Goal: Information Seeking & Learning: Learn about a topic

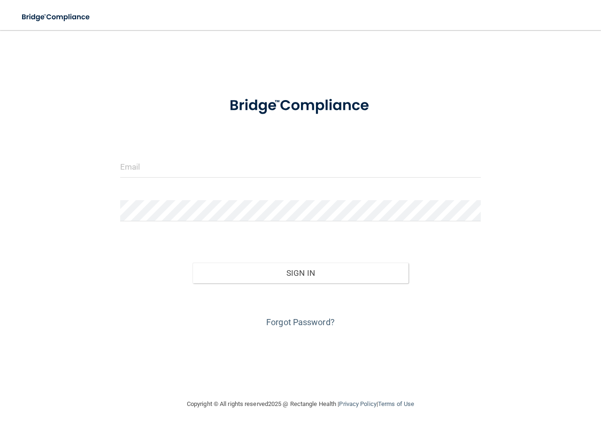
click at [192, 180] on div at bounding box center [300, 170] width 375 height 28
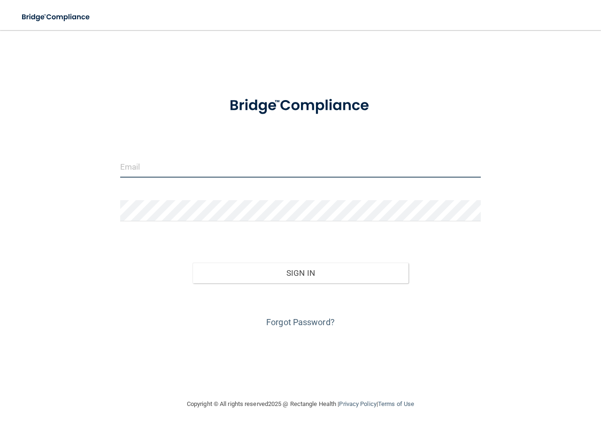
click at [193, 170] on input "email" at bounding box center [300, 166] width 361 height 21
type input "[EMAIL_ADDRESS][DOMAIN_NAME]"
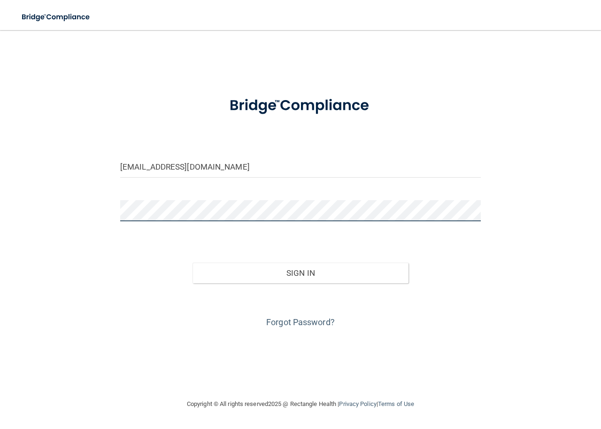
click at [193, 263] on button "Sign In" at bounding box center [301, 273] width 216 height 21
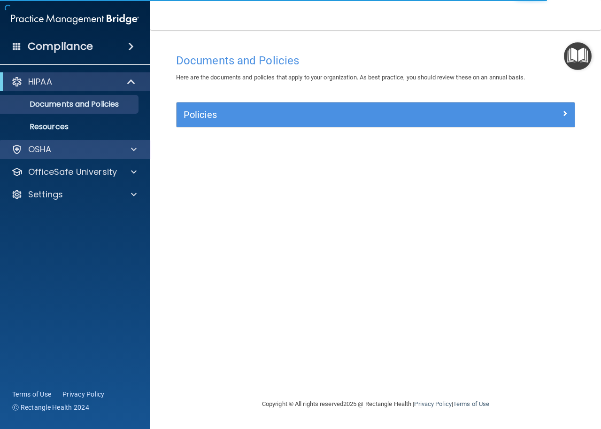
click at [135, 155] on div "OSHA" at bounding box center [75, 149] width 151 height 19
click at [133, 149] on span at bounding box center [134, 149] width 6 height 11
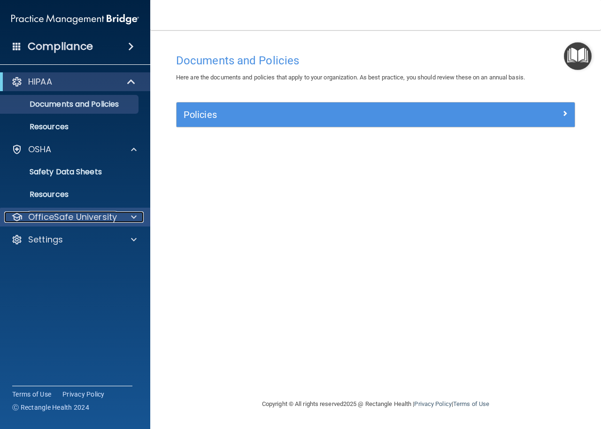
click at [131, 217] on span at bounding box center [134, 216] width 6 height 11
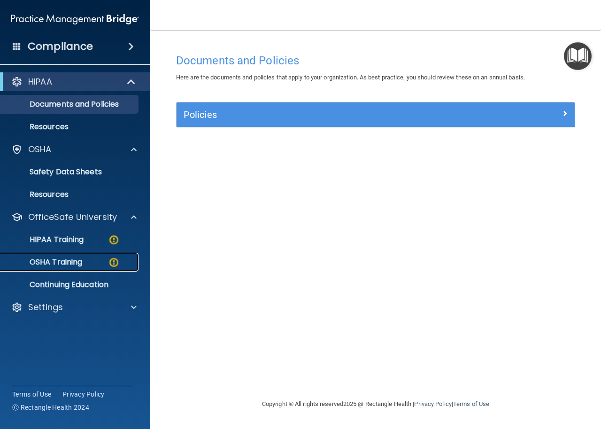
click at [96, 259] on div "OSHA Training" at bounding box center [70, 261] width 128 height 9
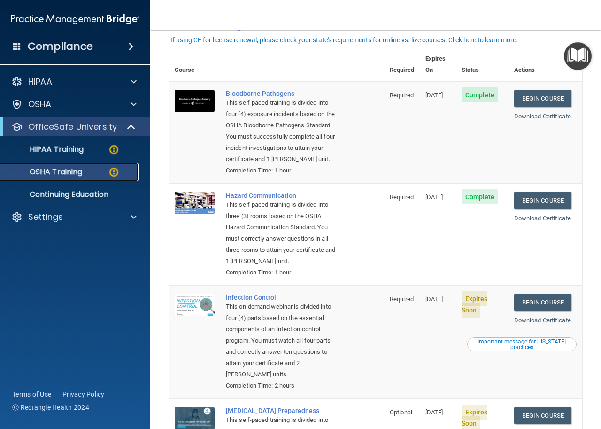
scroll to position [96, 0]
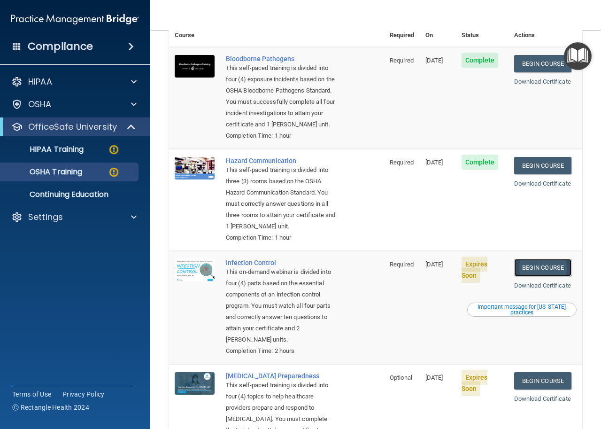
click at [555, 265] on link "Begin Course" at bounding box center [542, 267] width 57 height 17
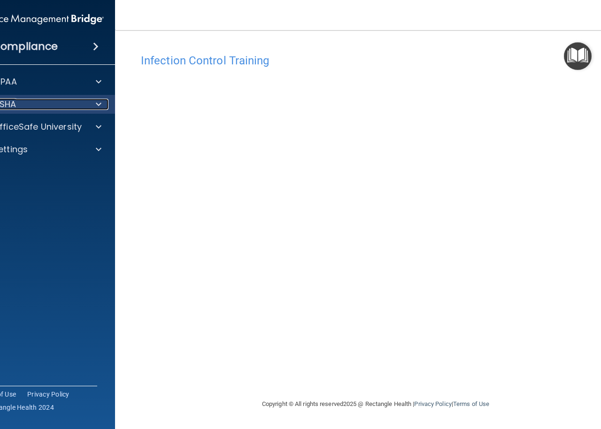
click at [89, 102] on div at bounding box center [96, 104] width 23 height 11
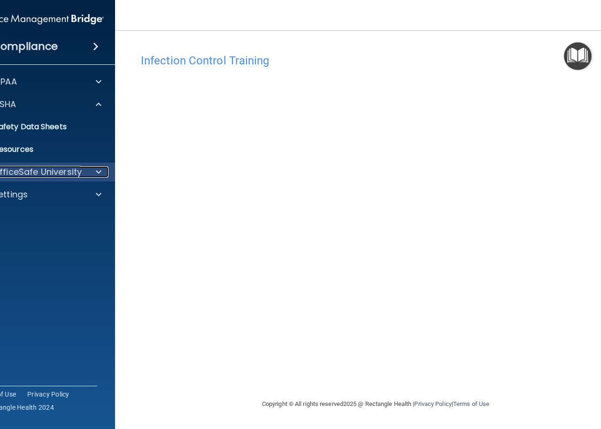
click at [90, 168] on div at bounding box center [96, 171] width 23 height 11
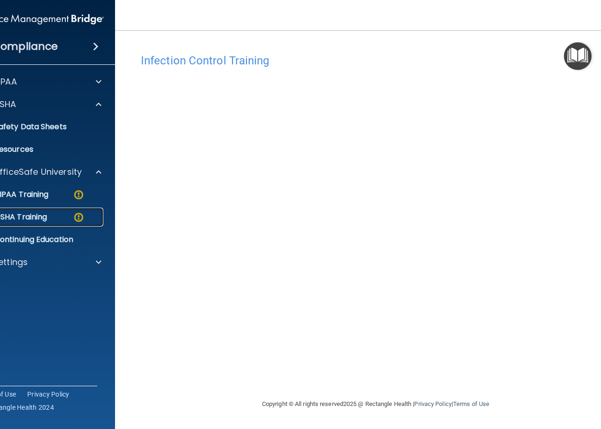
click at [74, 210] on link "OSHA Training" at bounding box center [29, 217] width 148 height 19
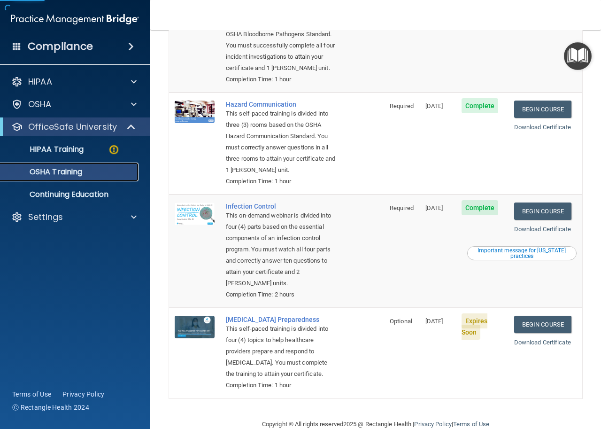
scroll to position [144, 0]
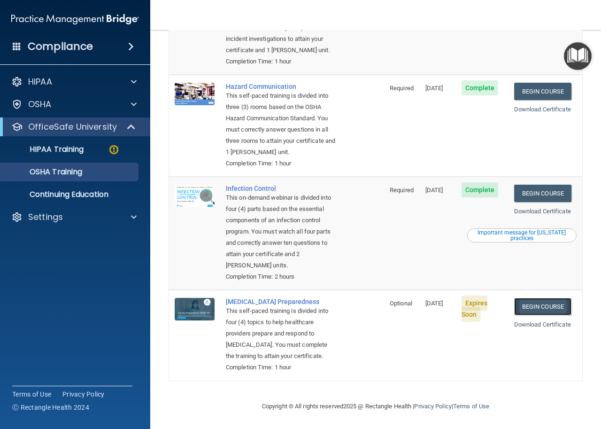
click at [514, 303] on link "Begin Course" at bounding box center [542, 306] width 57 height 17
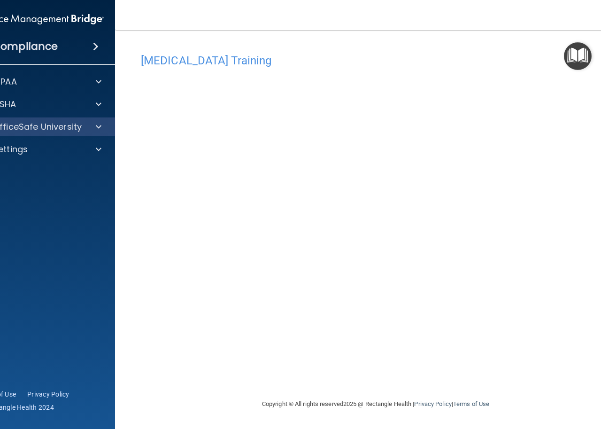
click at [102, 119] on div "OfficeSafe University" at bounding box center [40, 126] width 151 height 19
click at [102, 127] on div at bounding box center [96, 126] width 23 height 11
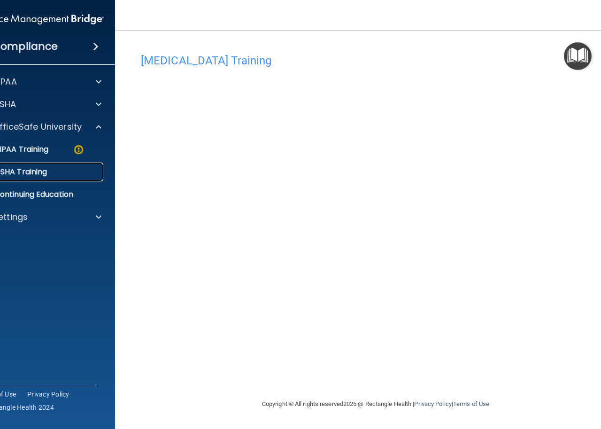
click at [75, 177] on link "OSHA Training" at bounding box center [29, 171] width 148 height 19
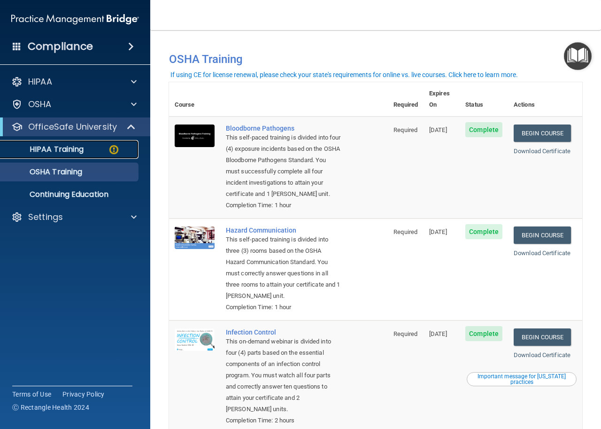
click at [100, 147] on div "HIPAA Training" at bounding box center [70, 149] width 128 height 9
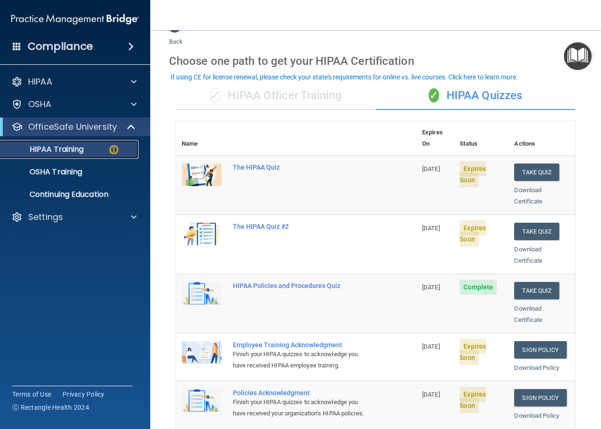
scroll to position [19, 0]
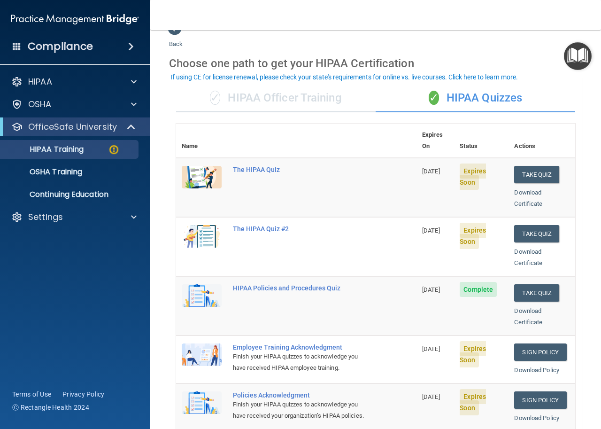
drag, startPoint x: 408, startPoint y: 160, endPoint x: 445, endPoint y: 166, distance: 37.5
click at [445, 166] on td "[DATE]" at bounding box center [436, 187] width 38 height 59
click at [442, 164] on td "[DATE]" at bounding box center [436, 187] width 38 height 59
click at [468, 139] on th "Status" at bounding box center [481, 141] width 54 height 34
click at [470, 173] on span "Expires Soon" at bounding box center [473, 176] width 26 height 26
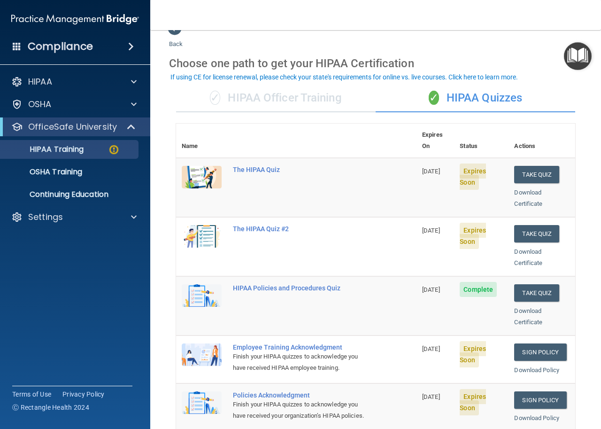
click at [278, 97] on div "✓ HIPAA Officer Training" at bounding box center [276, 98] width 200 height 28
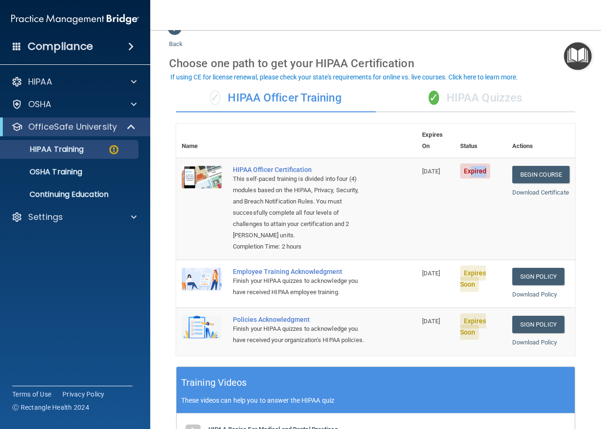
drag, startPoint x: 465, startPoint y: 160, endPoint x: 484, endPoint y: 160, distance: 18.8
click at [484, 160] on td "Expired" at bounding box center [481, 209] width 52 height 102
click at [440, 184] on td "10/01/2025" at bounding box center [436, 209] width 38 height 102
click at [528, 166] on link "Begin Course" at bounding box center [540, 174] width 57 height 17
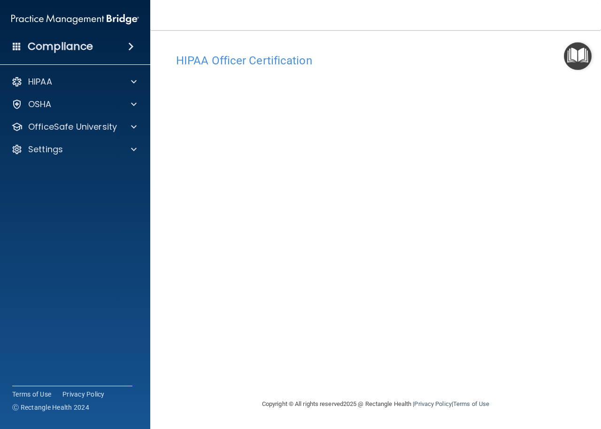
drag, startPoint x: 601, startPoint y: 104, endPoint x: 601, endPoint y: 186, distance: 82.2
click at [601, 186] on main "HIPAA Officer Certification This course doesn’t expire until 10/01/2025. Are yo…" at bounding box center [375, 229] width 451 height 399
click at [136, 106] on span at bounding box center [134, 104] width 6 height 11
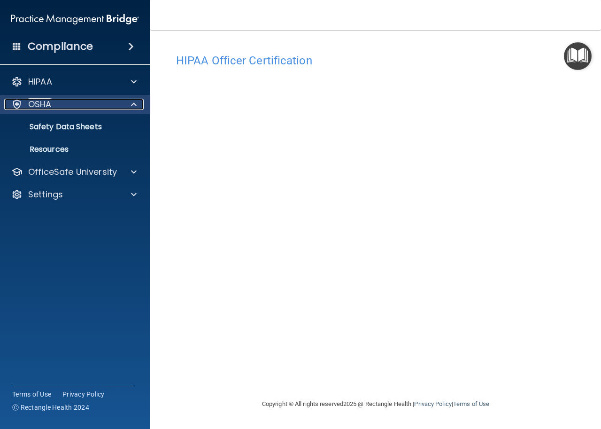
click at [136, 104] on span at bounding box center [134, 104] width 6 height 11
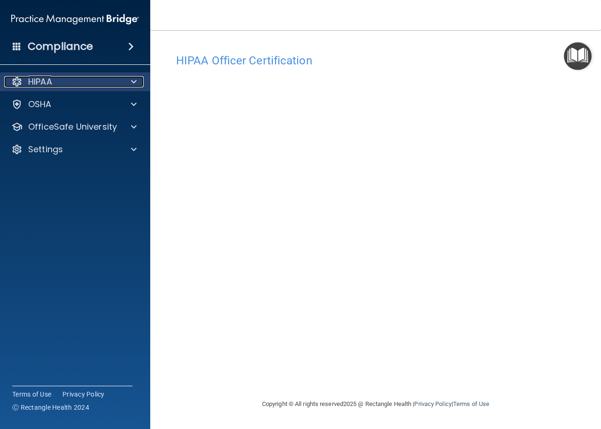
click at [136, 86] on span at bounding box center [134, 81] width 6 height 11
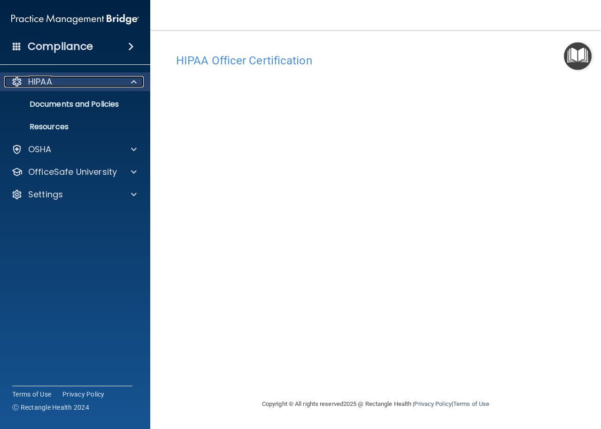
click at [136, 86] on span at bounding box center [134, 81] width 6 height 11
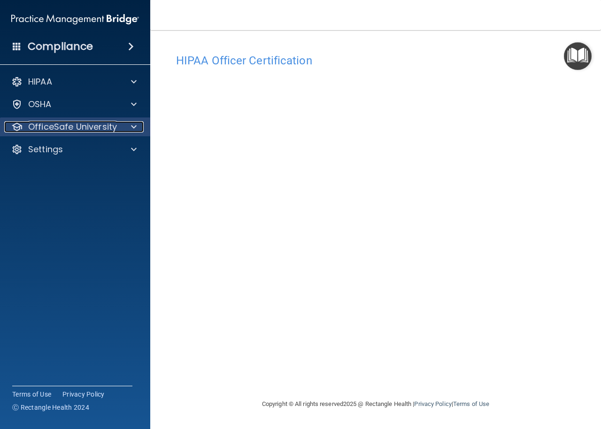
click at [134, 124] on span at bounding box center [134, 126] width 6 height 11
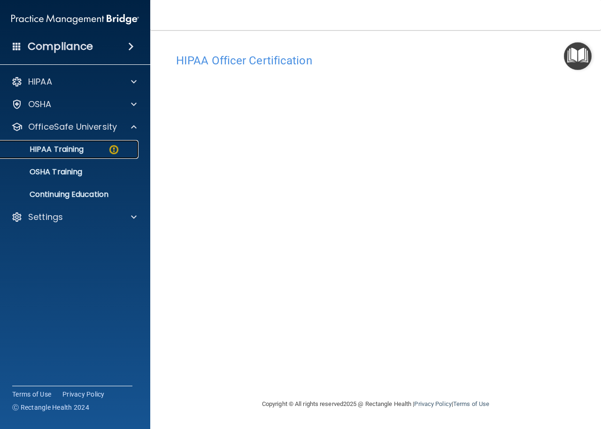
click at [97, 148] on div "HIPAA Training" at bounding box center [70, 149] width 128 height 9
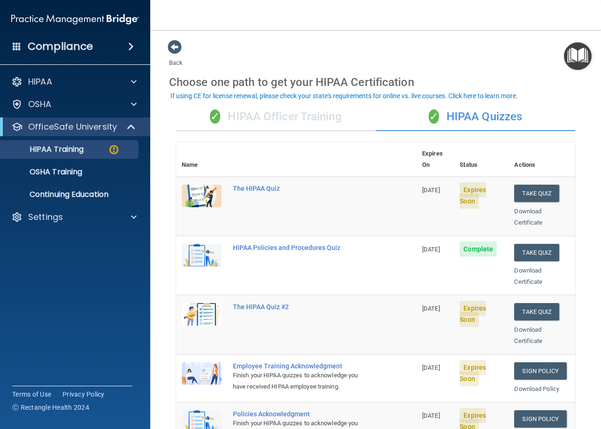
click at [343, 116] on div "✓ HIPAA Officer Training" at bounding box center [276, 117] width 200 height 28
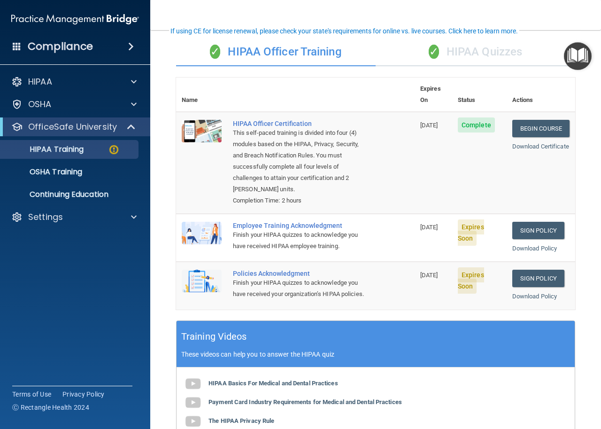
scroll to position [72, 0]
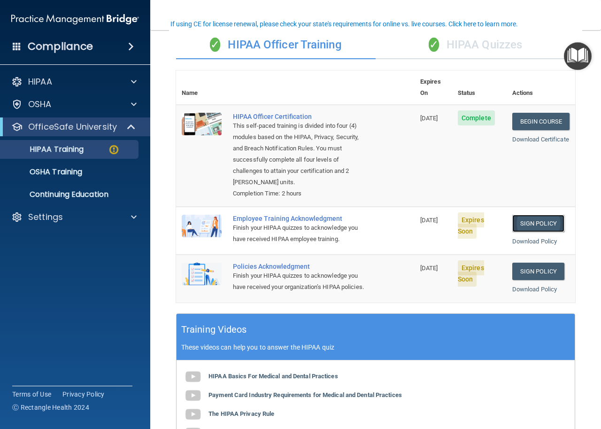
click at [531, 215] on link "Sign Policy" at bounding box center [538, 223] width 52 height 17
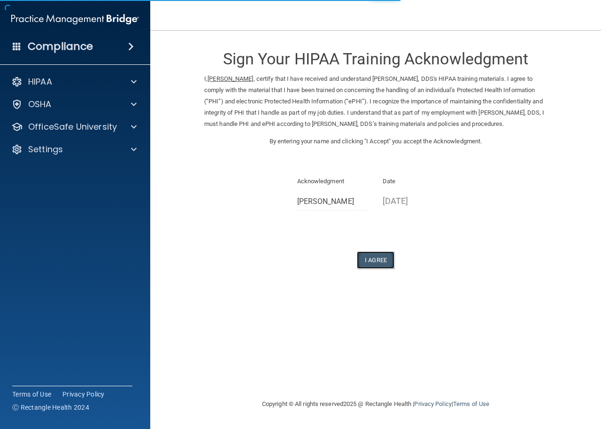
click at [391, 256] on button "I Agree" at bounding box center [376, 259] width 38 height 17
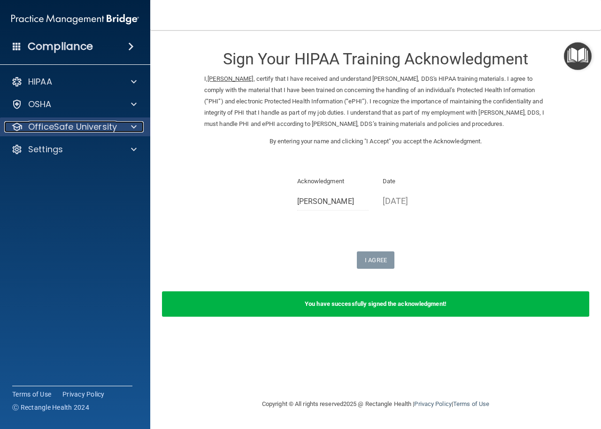
click at [118, 125] on div "OfficeSafe University" at bounding box center [62, 126] width 116 height 11
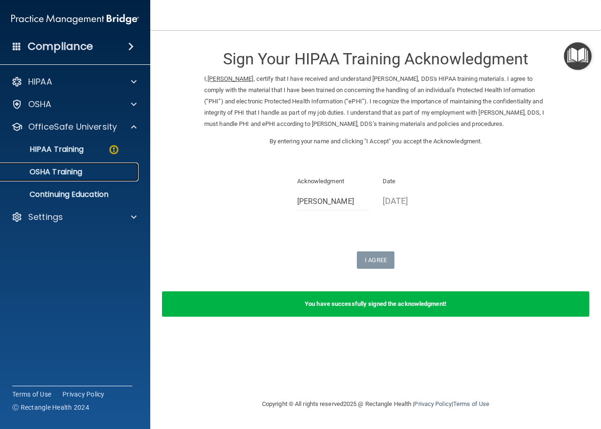
click at [112, 172] on div "OSHA Training" at bounding box center [70, 171] width 128 height 9
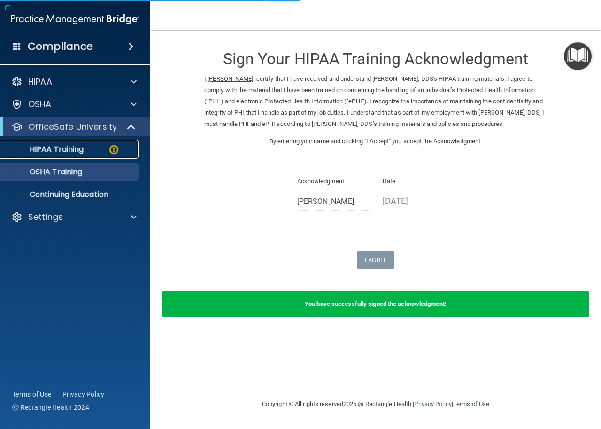
click at [112, 155] on link "HIPAA Training" at bounding box center [65, 149] width 148 height 19
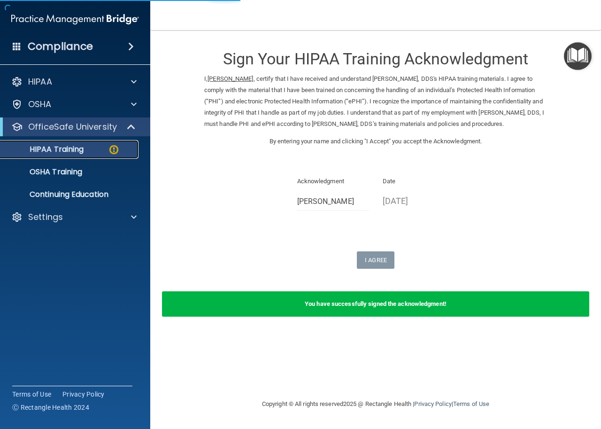
click at [112, 155] on link "HIPAA Training" at bounding box center [65, 149] width 148 height 19
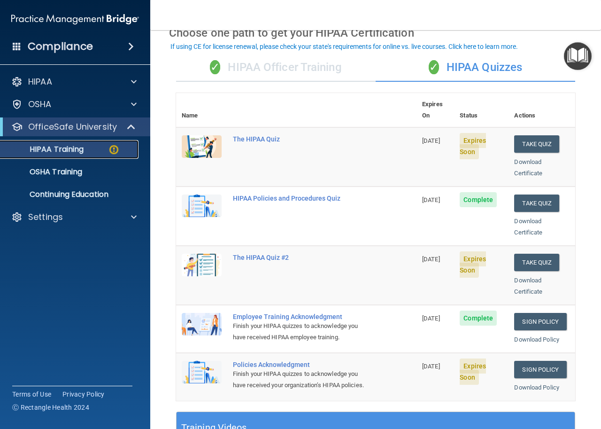
scroll to position [44, 0]
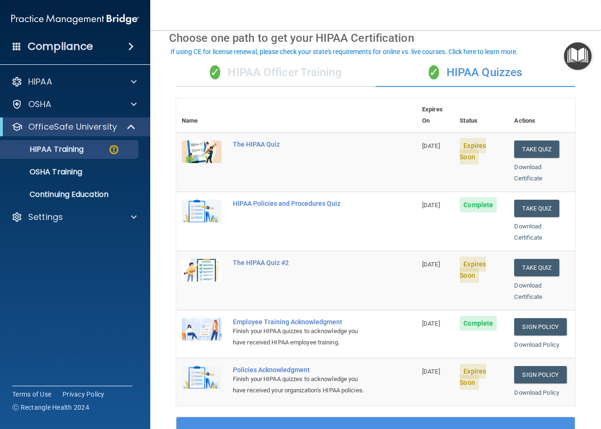
drag, startPoint x: 317, startPoint y: 75, endPoint x: 358, endPoint y: 88, distance: 42.5
click at [318, 75] on div "✓ HIPAA Officer Training" at bounding box center [276, 73] width 200 height 28
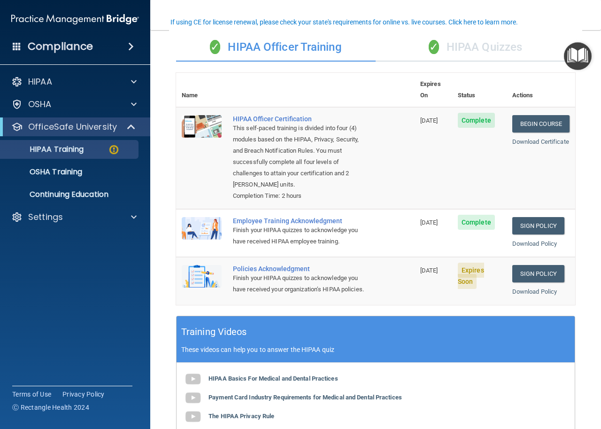
scroll to position [74, 0]
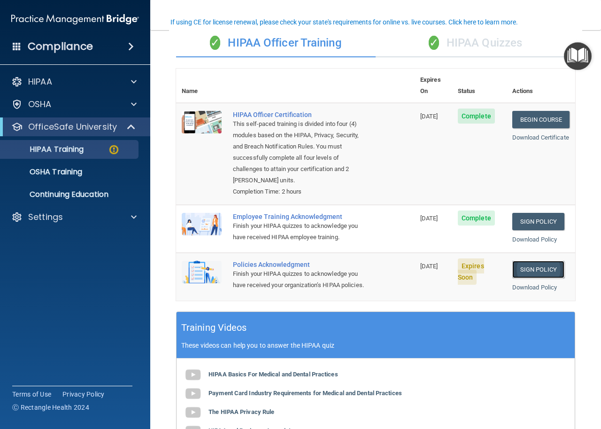
click at [524, 261] on link "Sign Policy" at bounding box center [538, 269] width 52 height 17
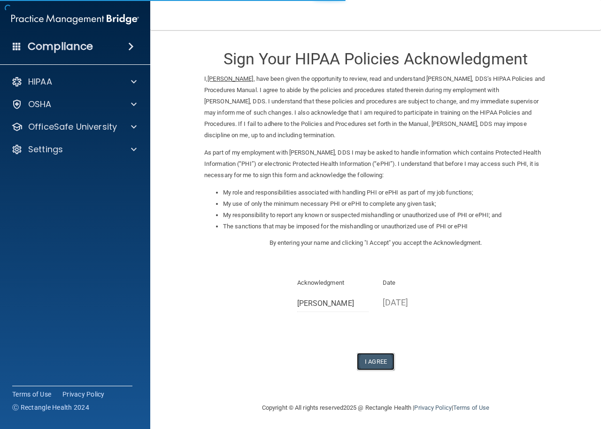
click at [390, 363] on button "I Agree" at bounding box center [376, 361] width 38 height 17
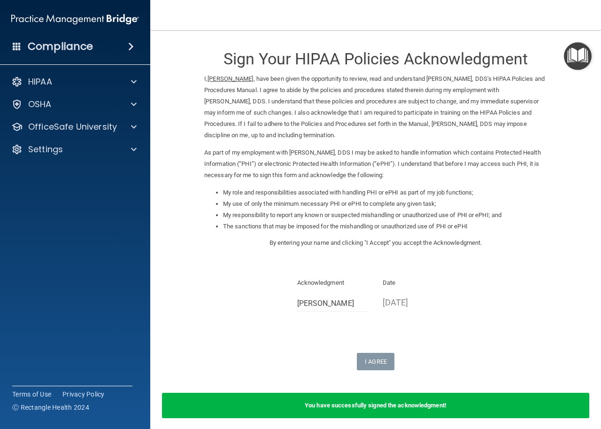
click at [388, 302] on p "[DATE]" at bounding box center [419, 301] width 72 height 15
click at [380, 300] on div "Date [DATE]" at bounding box center [419, 297] width 86 height 40
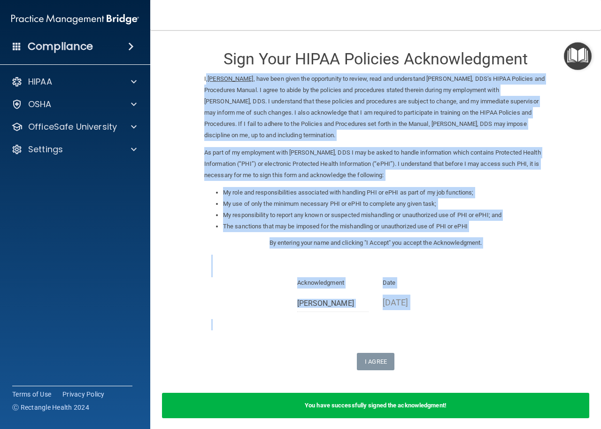
drag, startPoint x: 181, startPoint y: 73, endPoint x: 512, endPoint y: 334, distance: 421.4
click at [512, 334] on form "Sign Your HIPAA Policies Acknowledgment I, [PERSON_NAME] , have been given the …" at bounding box center [375, 234] width 413 height 390
click at [513, 335] on div "Sign Your HIPAA Policies Acknowledgment I, [PERSON_NAME] , have been given the …" at bounding box center [375, 204] width 343 height 331
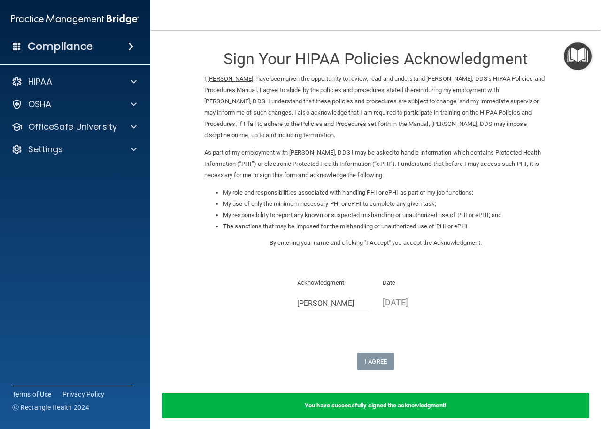
click at [373, 403] on b "You have successfully signed the acknowledgment!" at bounding box center [376, 405] width 142 height 7
click at [131, 126] on span at bounding box center [134, 126] width 6 height 11
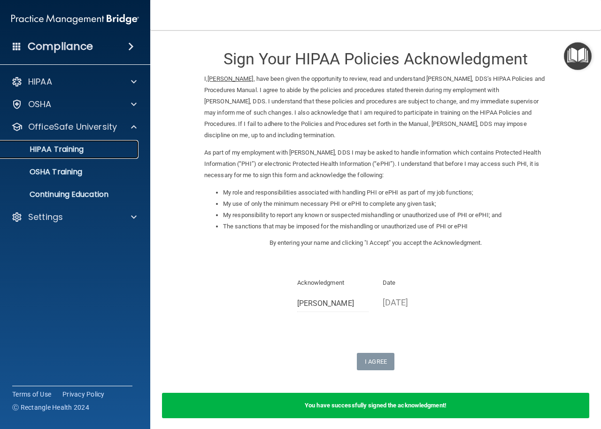
click at [85, 147] on div "HIPAA Training" at bounding box center [70, 149] width 128 height 9
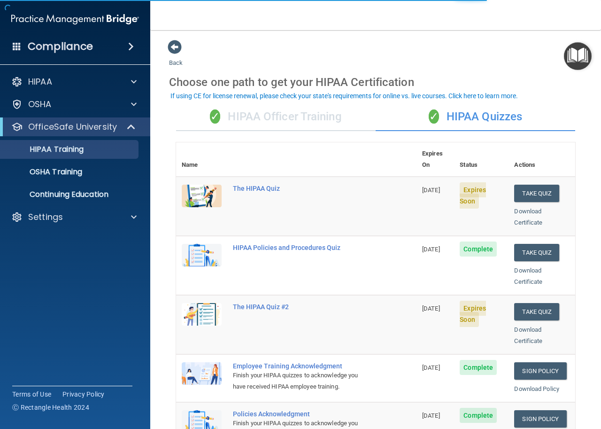
click at [309, 108] on div "✓ HIPAA Officer Training" at bounding box center [276, 117] width 200 height 28
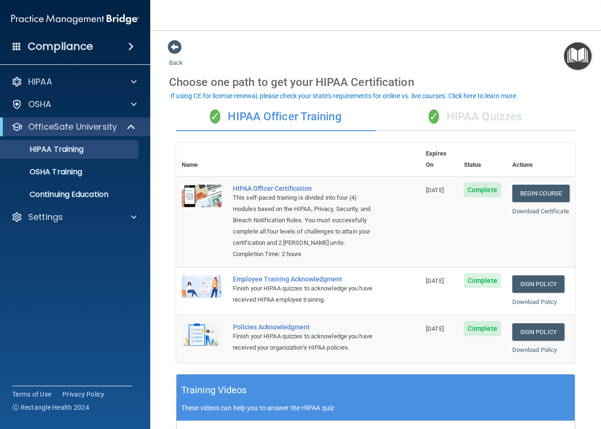
click at [503, 124] on div "✓ HIPAA Quizzes" at bounding box center [476, 117] width 200 height 28
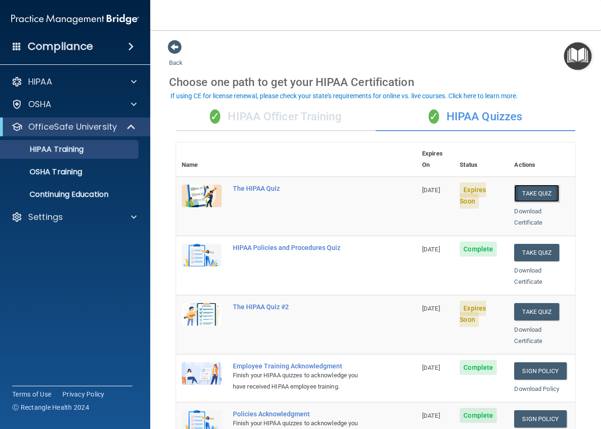
click at [524, 185] on button "Take Quiz" at bounding box center [536, 193] width 45 height 17
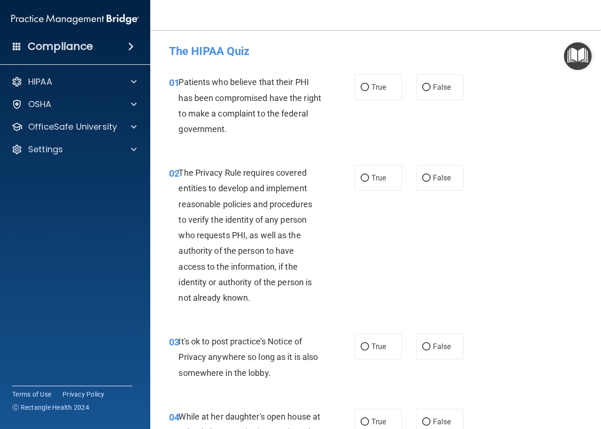
drag, startPoint x: 592, startPoint y: 75, endPoint x: 597, endPoint y: 96, distance: 21.8
click at [597, 96] on main "- The HIPAA Quiz This quiz doesn’t expire until 10/10/2025. Are you sure you wa…" at bounding box center [375, 229] width 451 height 399
click at [363, 77] on label "True" at bounding box center [378, 87] width 47 height 26
click at [363, 84] on input "True" at bounding box center [365, 87] width 8 height 7
radio input "true"
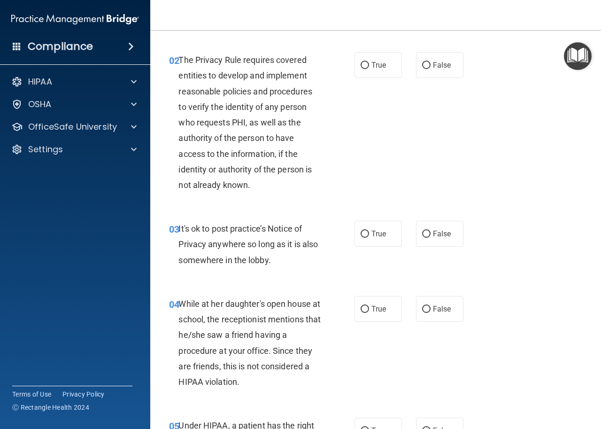
scroll to position [135, 0]
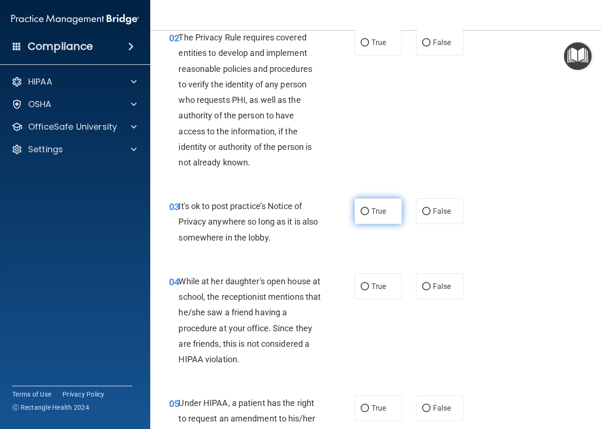
click at [373, 213] on span "True" at bounding box center [378, 211] width 15 height 9
click at [369, 213] on input "True" at bounding box center [365, 211] width 8 height 7
radio input "true"
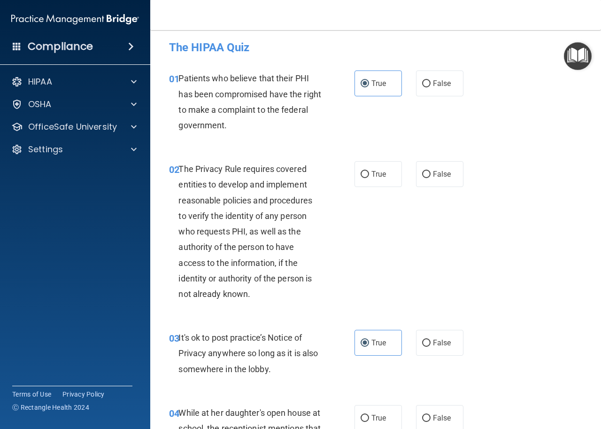
scroll to position [0, 0]
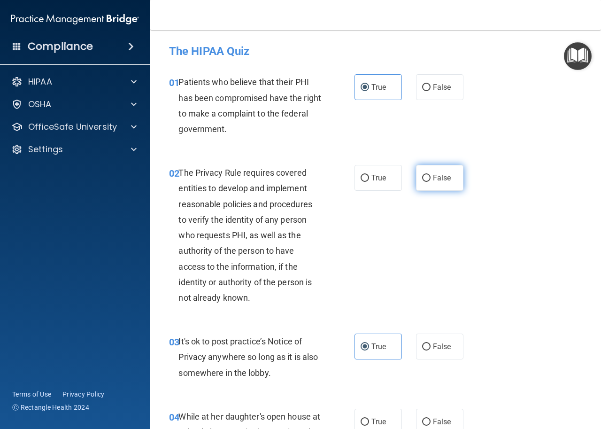
click at [433, 176] on span "False" at bounding box center [442, 177] width 18 height 9
click at [431, 176] on input "False" at bounding box center [426, 178] width 8 height 7
radio input "true"
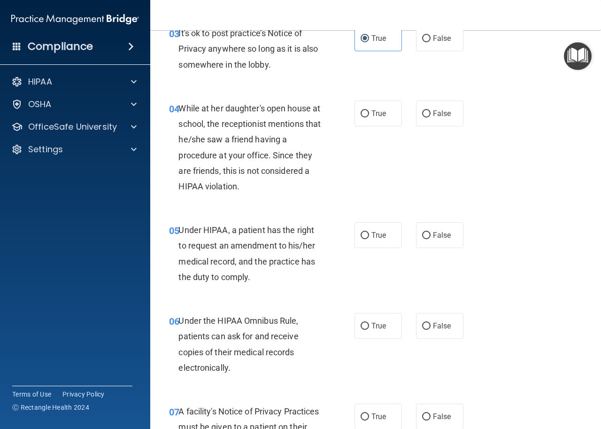
scroll to position [311, 0]
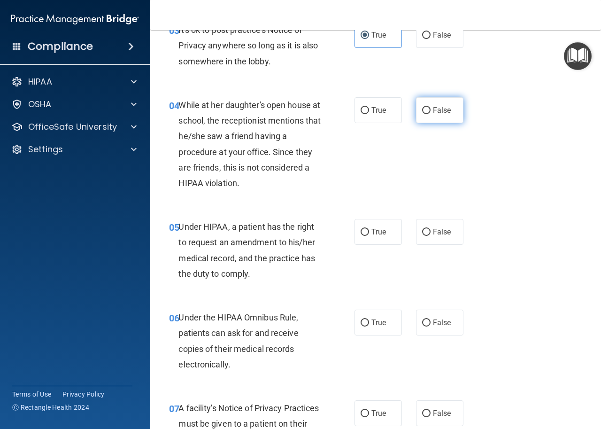
click at [424, 113] on input "False" at bounding box center [426, 110] width 8 height 7
radio input "true"
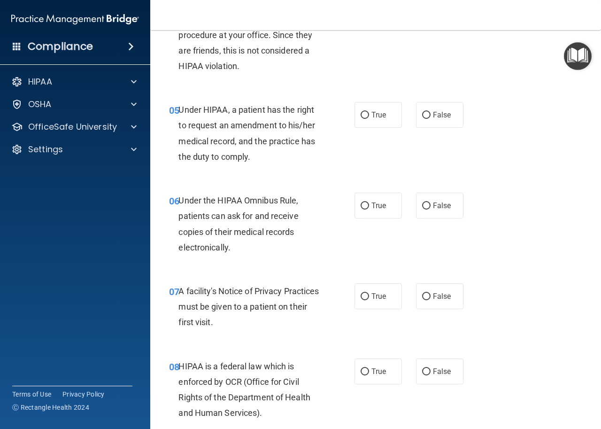
scroll to position [443, 0]
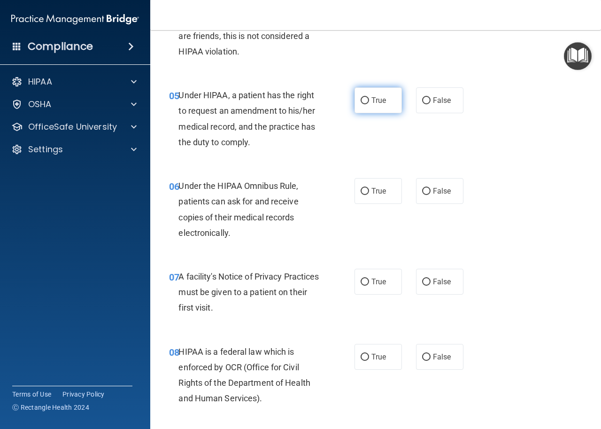
click at [366, 100] on label "True" at bounding box center [378, 100] width 47 height 26
click at [366, 100] on input "True" at bounding box center [365, 100] width 8 height 7
radio input "true"
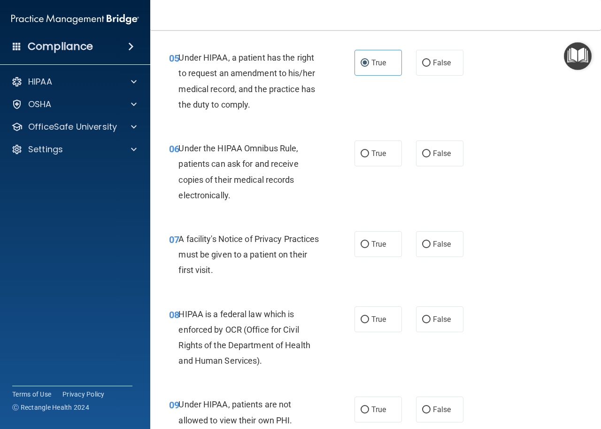
scroll to position [503, 0]
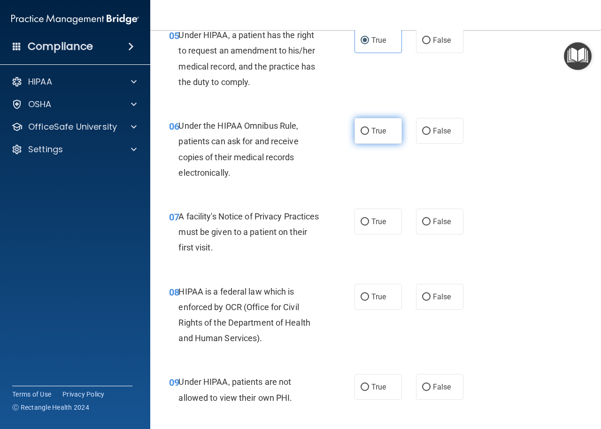
click at [361, 136] on label "True" at bounding box center [378, 131] width 47 height 26
click at [361, 135] on input "True" at bounding box center [365, 131] width 8 height 7
radio input "true"
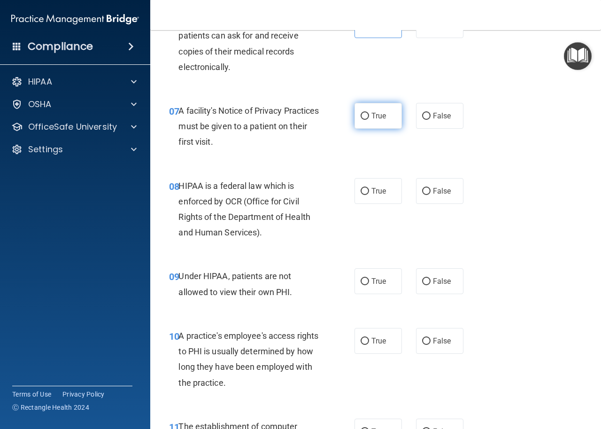
click at [371, 121] on label "True" at bounding box center [378, 116] width 47 height 26
click at [369, 120] on input "True" at bounding box center [365, 116] width 8 height 7
radio input "true"
click at [592, 158] on main "- The HIPAA Quiz This quiz doesn’t expire until 10/10/2025. Are you sure you wa…" at bounding box center [375, 229] width 451 height 399
click at [372, 197] on label "True" at bounding box center [378, 191] width 47 height 26
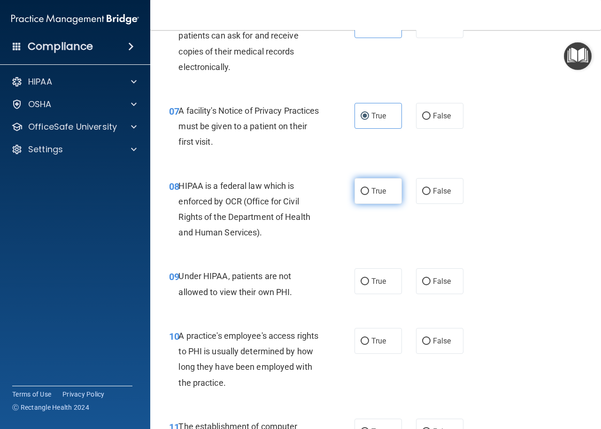
click at [369, 195] on input "True" at bounding box center [365, 191] width 8 height 7
radio input "true"
click at [425, 284] on input "False" at bounding box center [426, 281] width 8 height 7
radio input "true"
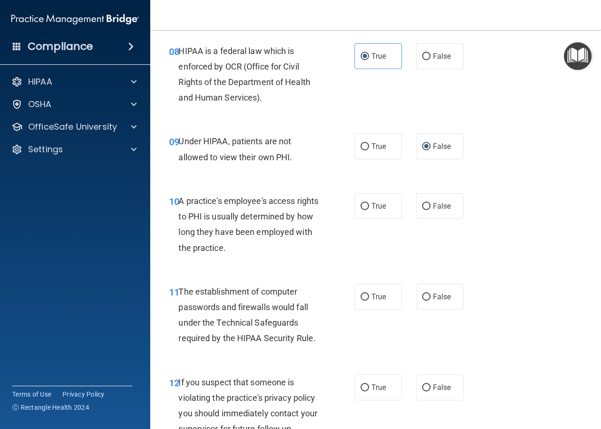
scroll to position [792, 0]
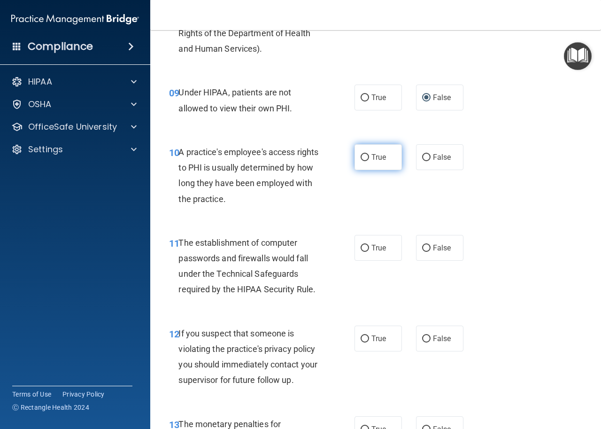
click at [379, 157] on span "True" at bounding box center [378, 157] width 15 height 9
click at [369, 157] on input "True" at bounding box center [365, 157] width 8 height 7
radio input "true"
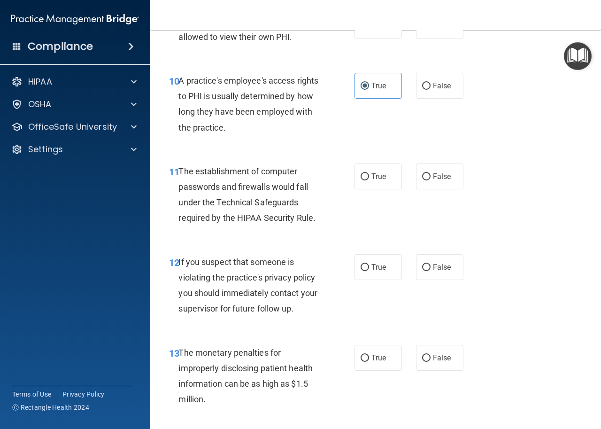
scroll to position [886, 0]
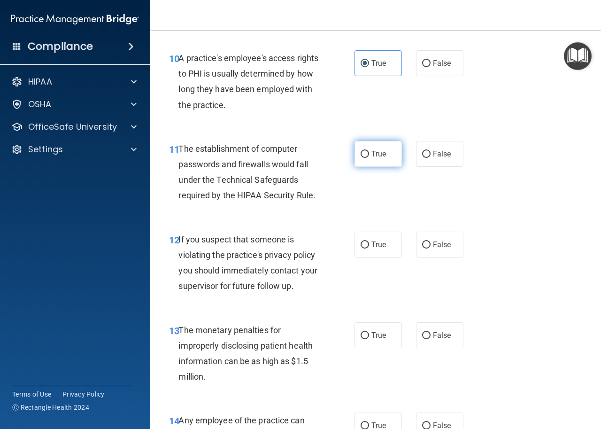
click at [371, 156] on span "True" at bounding box center [378, 153] width 15 height 9
click at [369, 156] on input "True" at bounding box center [365, 154] width 8 height 7
radio input "true"
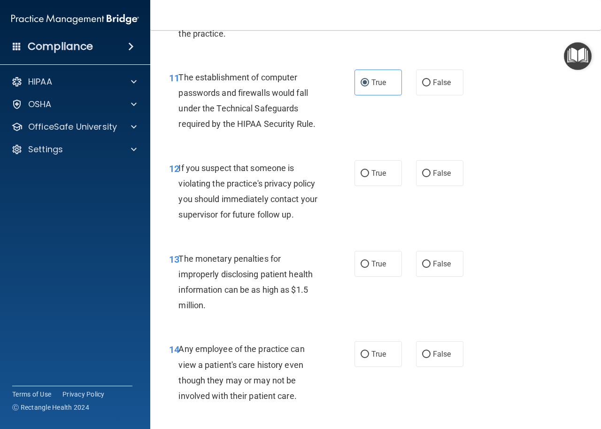
scroll to position [965, 0]
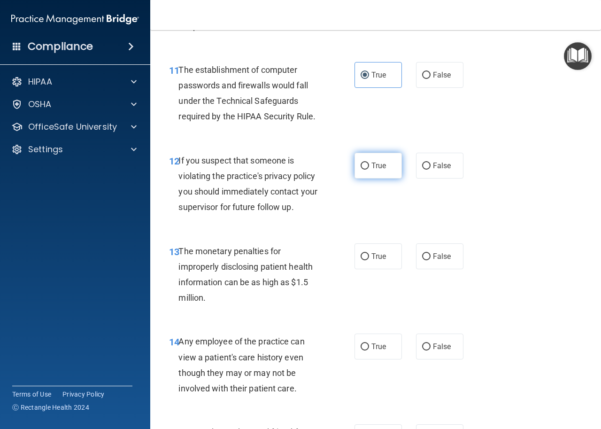
click at [366, 171] on label "True" at bounding box center [378, 166] width 47 height 26
click at [366, 170] on input "True" at bounding box center [365, 165] width 8 height 7
radio input "true"
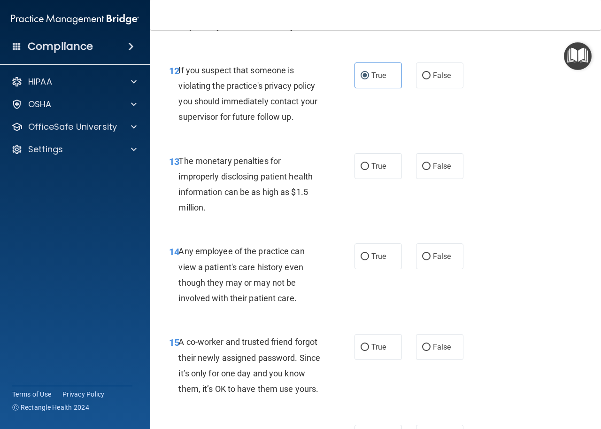
scroll to position [1082, 0]
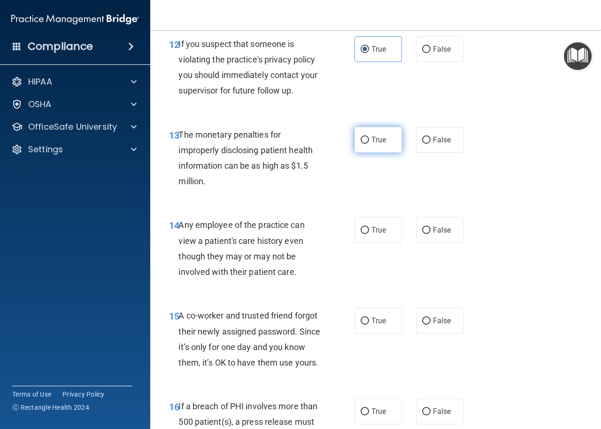
click at [371, 144] on span "True" at bounding box center [378, 139] width 15 height 9
click at [368, 144] on input "True" at bounding box center [365, 140] width 8 height 7
radio input "true"
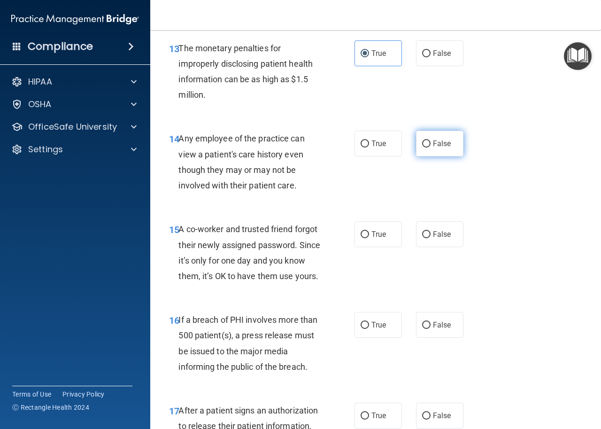
click at [423, 143] on input "False" at bounding box center [426, 143] width 8 height 7
radio input "true"
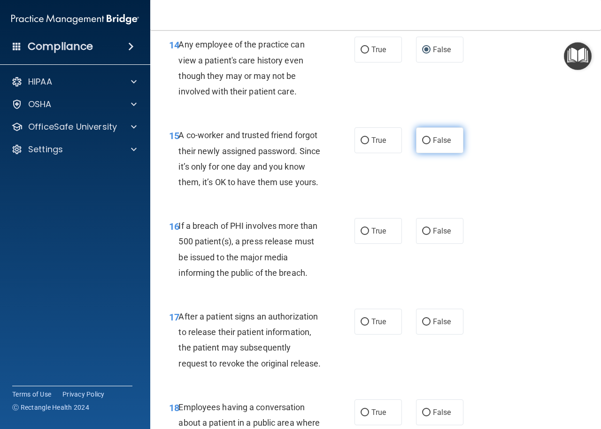
click at [439, 144] on span "False" at bounding box center [442, 140] width 18 height 9
click at [431, 144] on input "False" at bounding box center [426, 140] width 8 height 7
radio input "true"
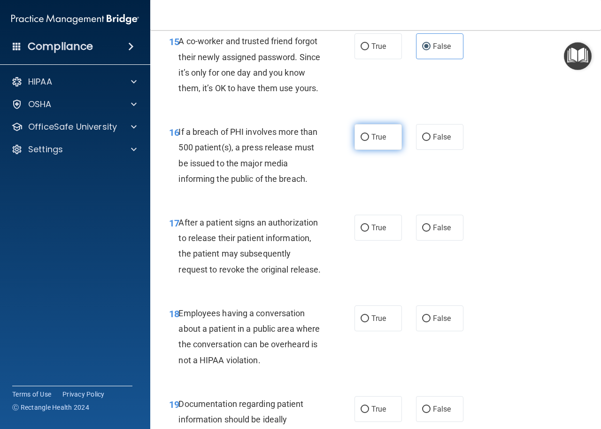
click at [361, 141] on input "True" at bounding box center [365, 137] width 8 height 7
radio input "true"
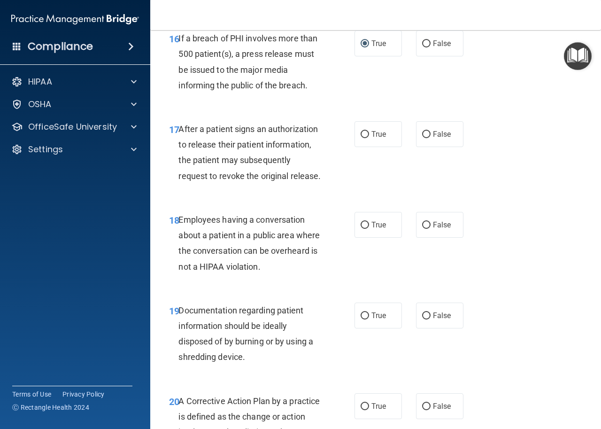
scroll to position [1460, 0]
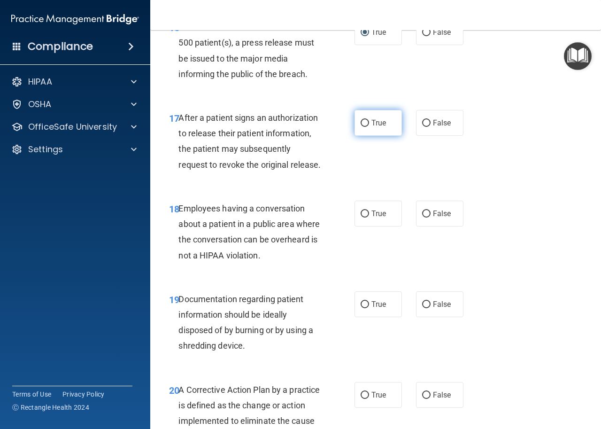
click at [384, 136] on label "True" at bounding box center [378, 123] width 47 height 26
click at [369, 127] on input "True" at bounding box center [365, 123] width 8 height 7
radio input "true"
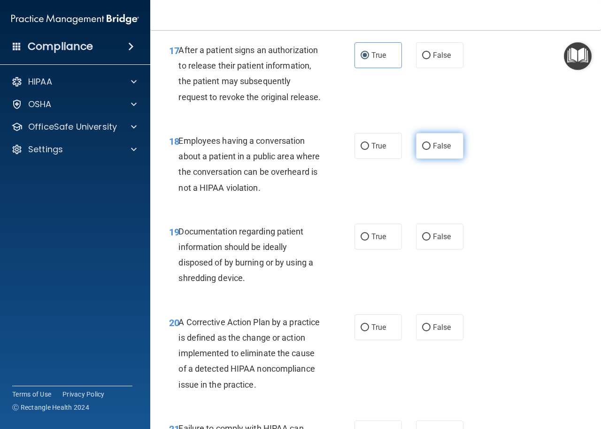
click at [425, 150] on input "False" at bounding box center [426, 146] width 8 height 7
radio input "true"
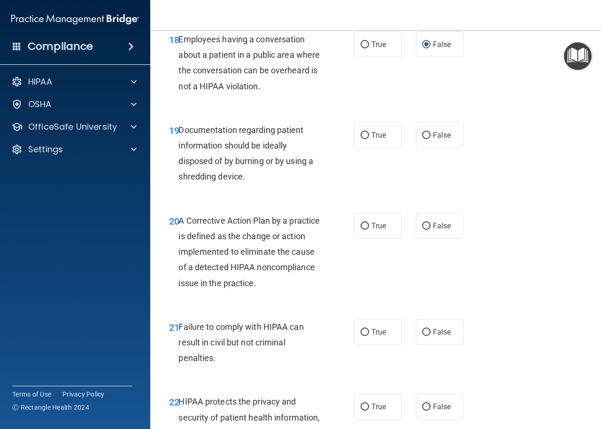
scroll to position [1641, 0]
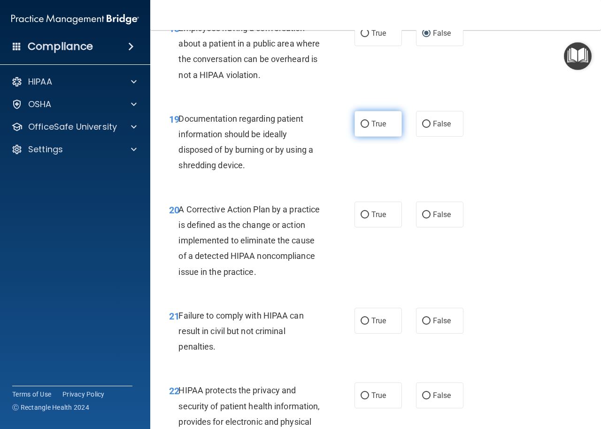
click at [371, 128] on span "True" at bounding box center [378, 123] width 15 height 9
click at [369, 128] on input "True" at bounding box center [365, 124] width 8 height 7
radio input "true"
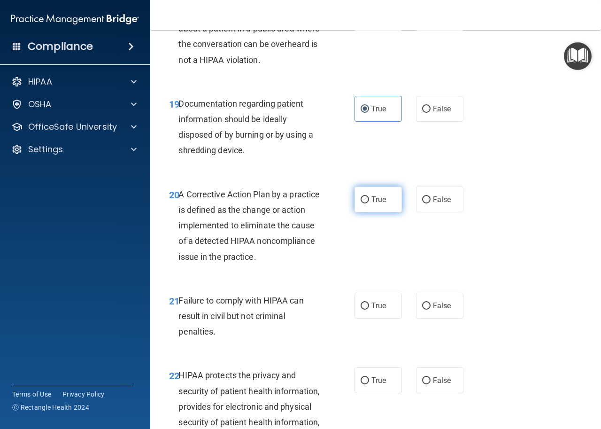
click at [371, 212] on label "True" at bounding box center [378, 199] width 47 height 26
click at [369, 203] on input "True" at bounding box center [365, 199] width 8 height 7
radio input "true"
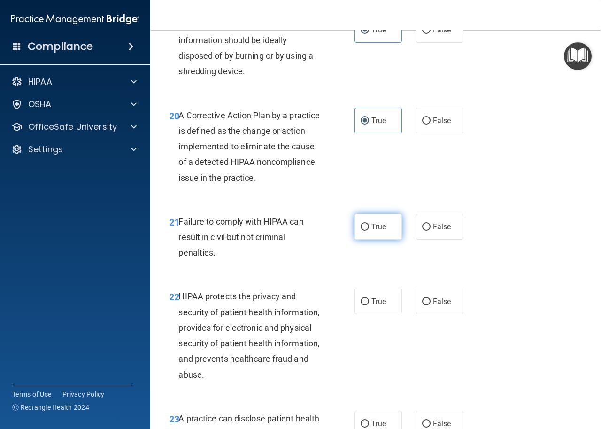
click at [391, 240] on label "True" at bounding box center [378, 227] width 47 height 26
click at [369, 231] on input "True" at bounding box center [365, 227] width 8 height 7
radio input "true"
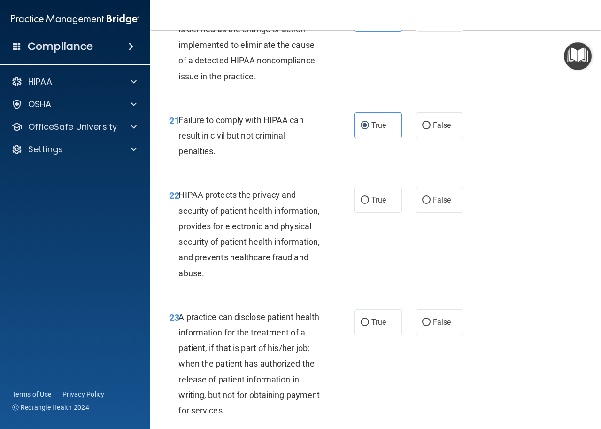
scroll to position [1859, 0]
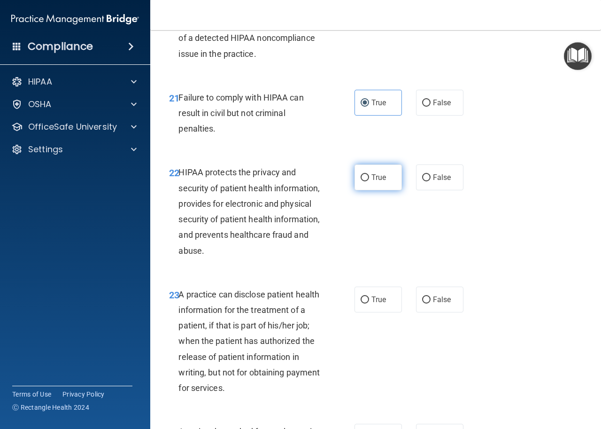
click at [375, 190] on label "True" at bounding box center [378, 177] width 47 height 26
click at [369, 181] on input "True" at bounding box center [365, 177] width 8 height 7
radio input "true"
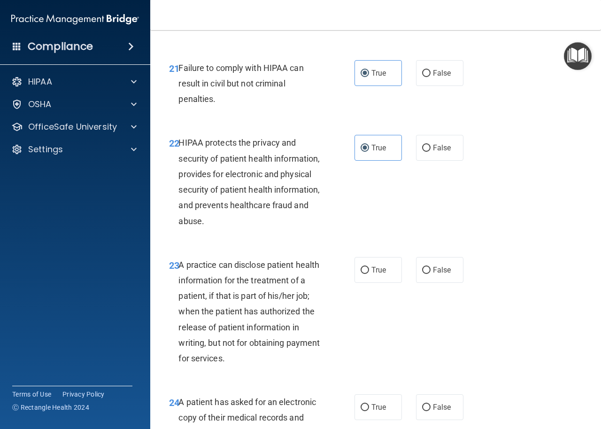
scroll to position [1930, 0]
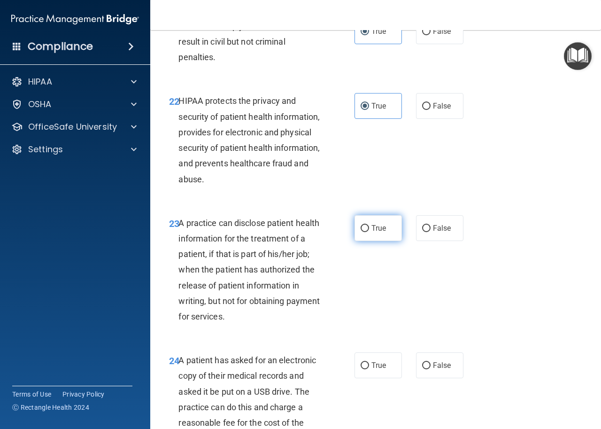
drag, startPoint x: 389, startPoint y: 255, endPoint x: 395, endPoint y: 261, distance: 8.3
click at [388, 241] on label "True" at bounding box center [378, 228] width 47 height 26
click at [369, 232] on input "True" at bounding box center [365, 228] width 8 height 7
radio input "true"
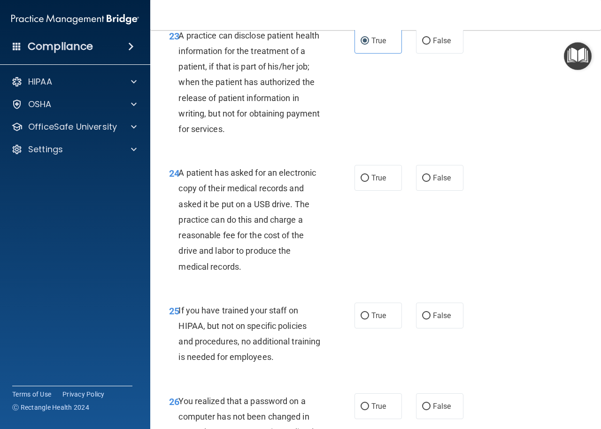
scroll to position [2171, 0]
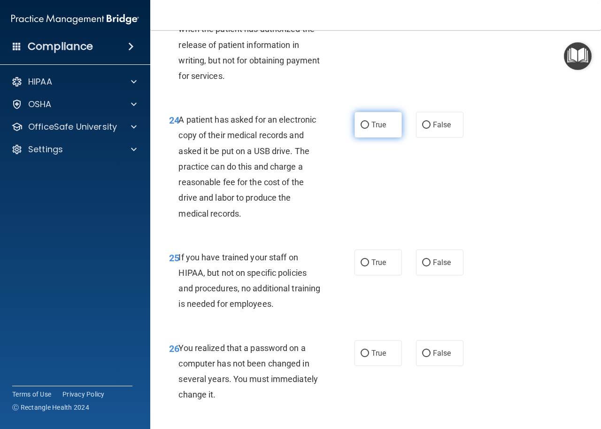
click at [376, 129] on span "True" at bounding box center [378, 124] width 15 height 9
click at [369, 129] on input "True" at bounding box center [365, 125] width 8 height 7
radio input "true"
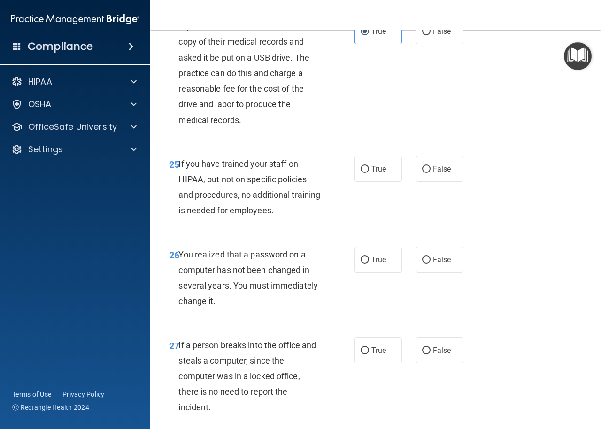
scroll to position [2272, 0]
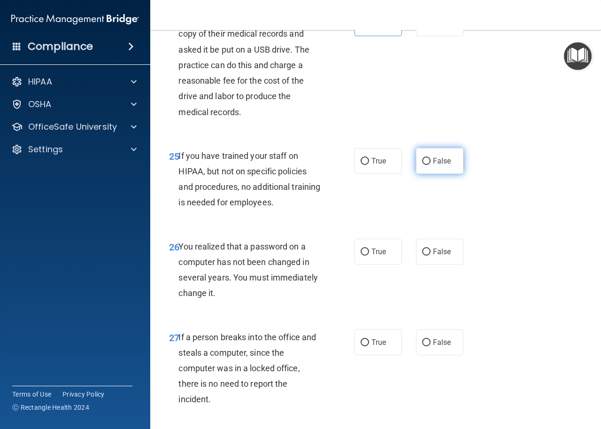
click at [434, 165] on span "False" at bounding box center [442, 160] width 18 height 9
click at [431, 165] on input "False" at bounding box center [426, 161] width 8 height 7
radio input "true"
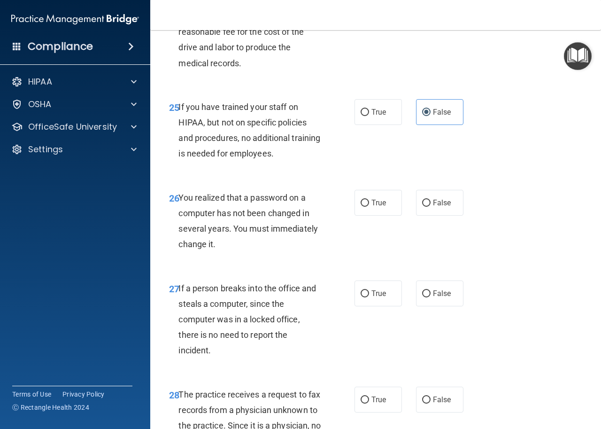
scroll to position [2340, 0]
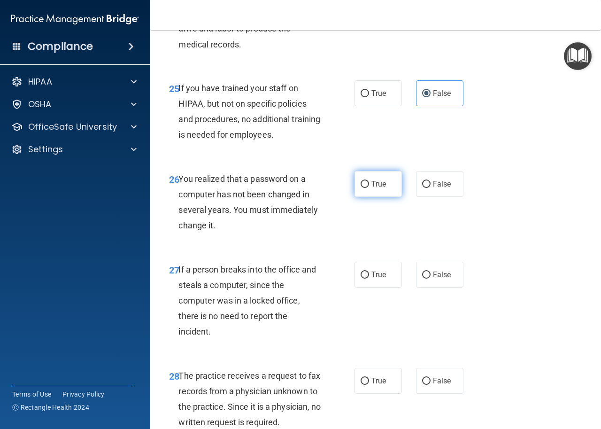
click at [384, 197] on label "True" at bounding box center [378, 184] width 47 height 26
click at [369, 188] on input "True" at bounding box center [365, 184] width 8 height 7
radio input "true"
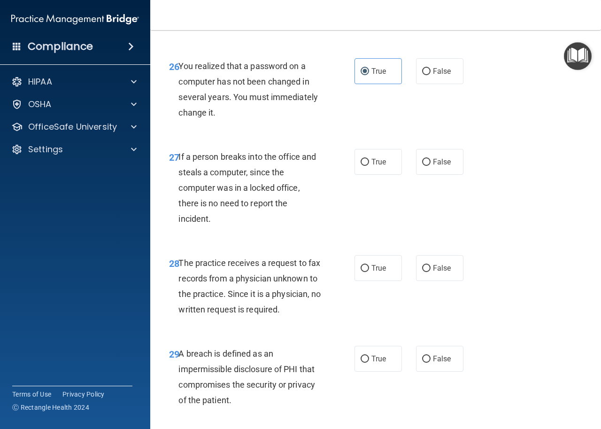
scroll to position [2463, 0]
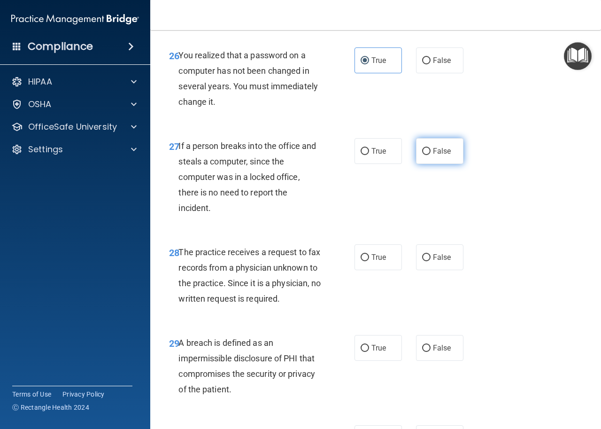
click at [438, 164] on label "False" at bounding box center [439, 151] width 47 height 26
click at [431, 155] on input "False" at bounding box center [426, 151] width 8 height 7
radio input "true"
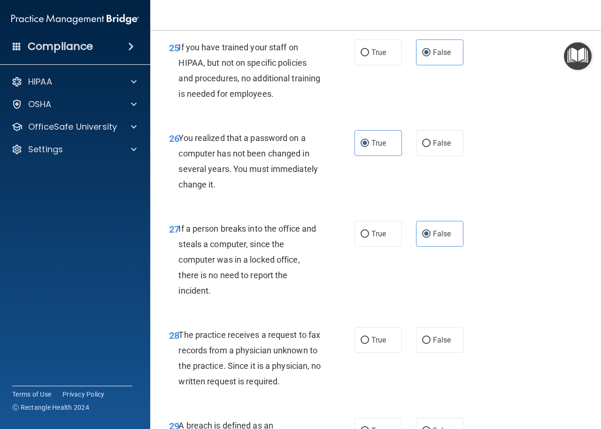
scroll to position [2504, 0]
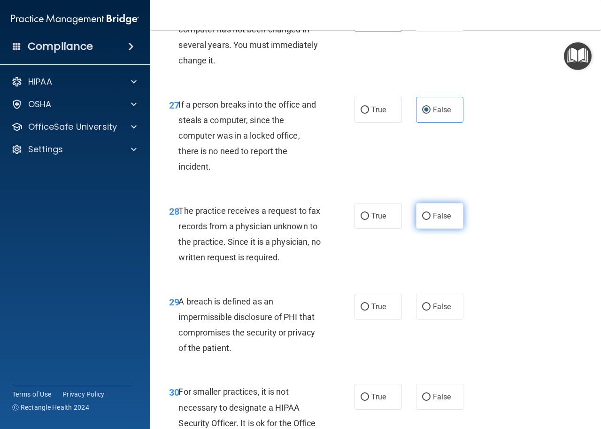
click at [442, 220] on span "False" at bounding box center [442, 215] width 18 height 9
click at [431, 220] on input "False" at bounding box center [426, 216] width 8 height 7
radio input "true"
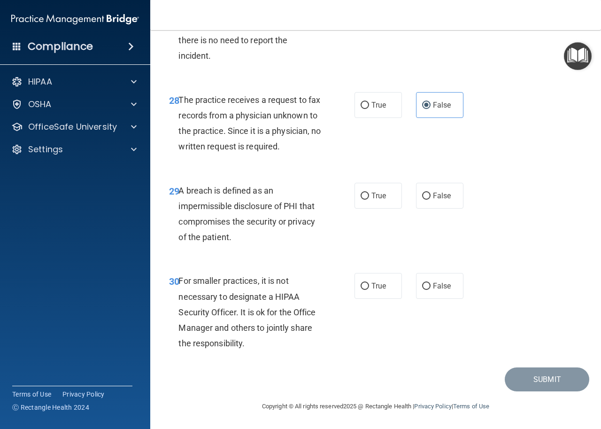
scroll to position [2662, 0]
click at [373, 196] on span "True" at bounding box center [378, 195] width 15 height 9
click at [369, 196] on input "True" at bounding box center [365, 196] width 8 height 7
radio input "true"
click at [380, 287] on span "True" at bounding box center [378, 285] width 15 height 9
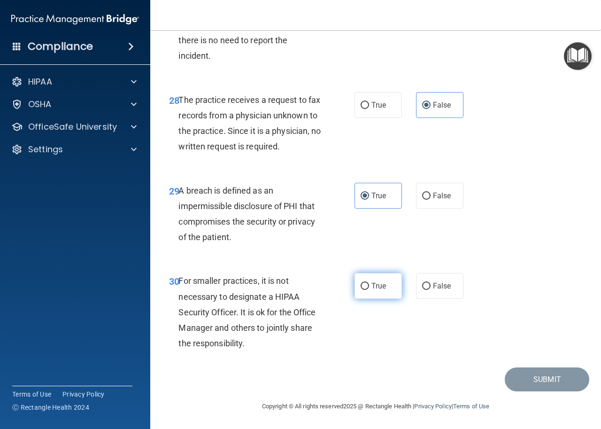
click at [369, 287] on input "True" at bounding box center [365, 286] width 8 height 7
radio input "true"
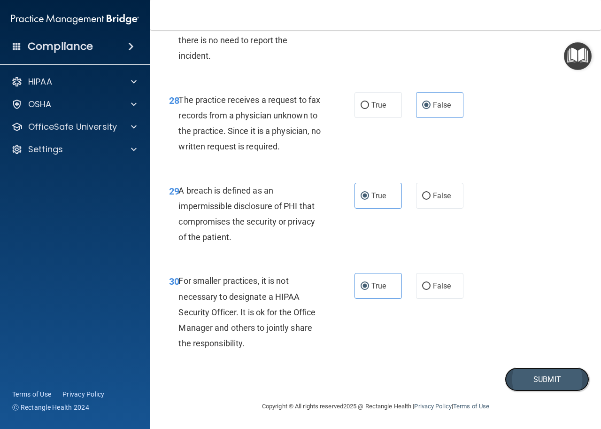
click at [533, 376] on button "Submit" at bounding box center [547, 379] width 85 height 24
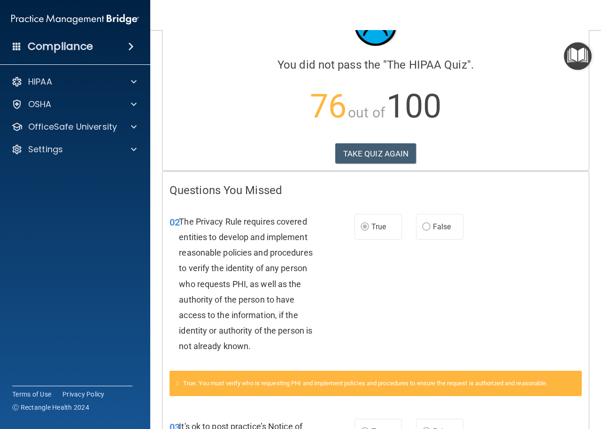
scroll to position [74, 0]
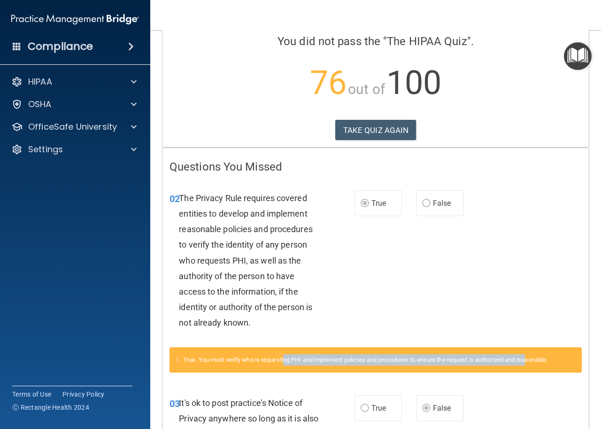
drag, startPoint x: 286, startPoint y: 359, endPoint x: 526, endPoint y: 356, distance: 240.0
click at [526, 356] on span "True. You must verify who is requesting PHI and implement policies and procedur…" at bounding box center [365, 359] width 364 height 7
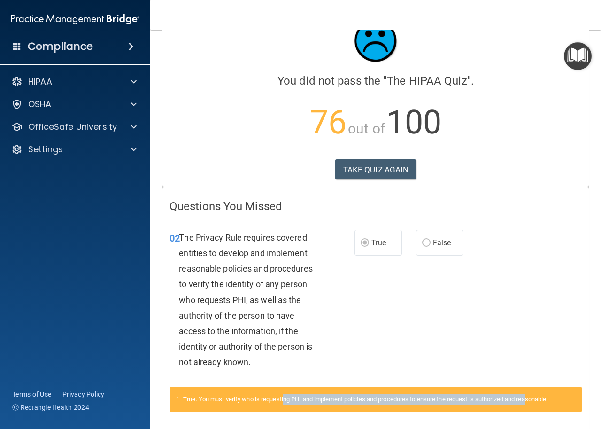
scroll to position [0, 0]
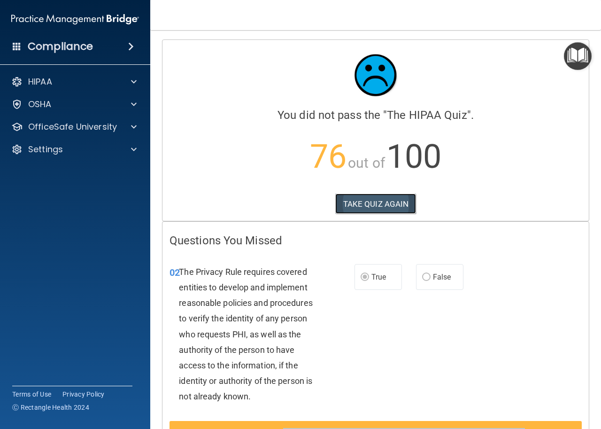
click at [377, 203] on button "TAKE QUIZ AGAIN" at bounding box center [375, 203] width 81 height 21
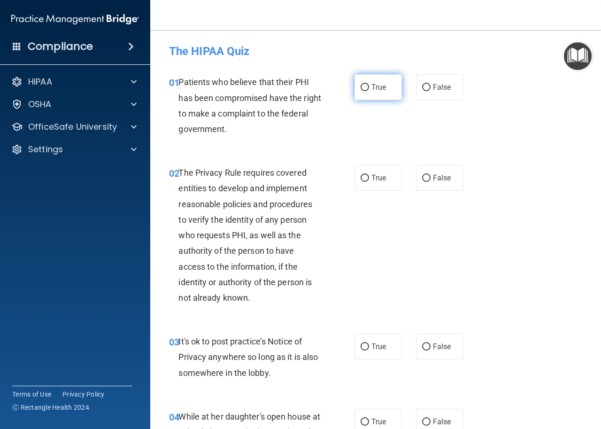
click at [363, 90] on input "True" at bounding box center [365, 87] width 8 height 7
radio input "true"
click at [366, 174] on label "True" at bounding box center [378, 178] width 47 height 26
click at [366, 175] on input "True" at bounding box center [365, 178] width 8 height 7
radio input "true"
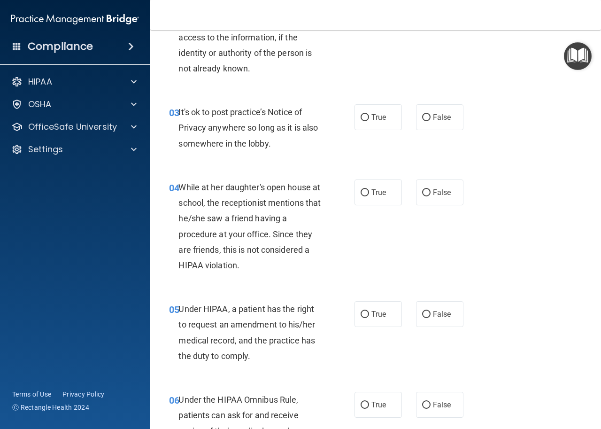
scroll to position [244, 0]
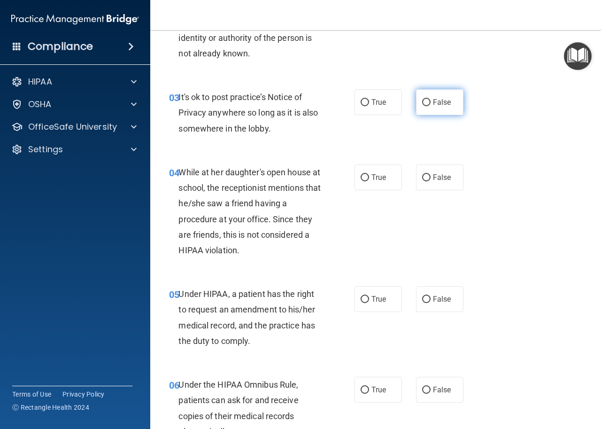
click at [440, 103] on span "False" at bounding box center [442, 102] width 18 height 9
click at [431, 103] on input "False" at bounding box center [426, 102] width 8 height 7
radio input "true"
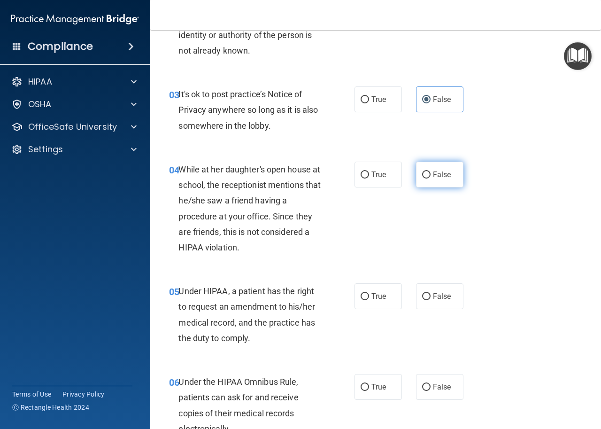
click at [440, 175] on span "False" at bounding box center [442, 174] width 18 height 9
click at [431, 175] on input "False" at bounding box center [426, 174] width 8 height 7
radio input "true"
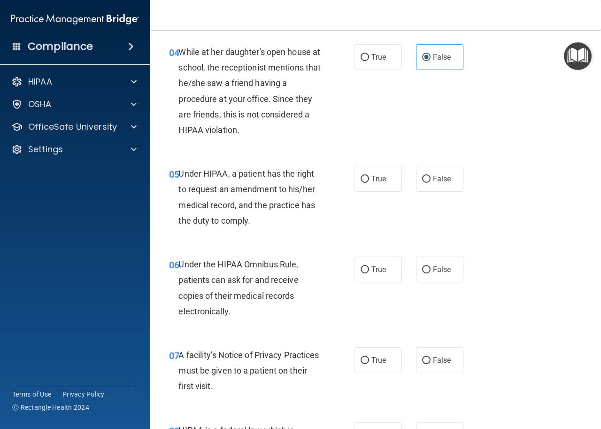
scroll to position [383, 0]
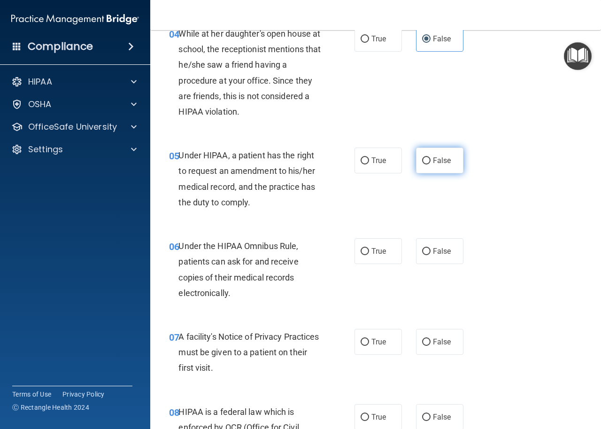
drag, startPoint x: 415, startPoint y: 155, endPoint x: 423, endPoint y: 155, distance: 8.5
click at [416, 155] on label "False" at bounding box center [439, 160] width 47 height 26
click at [422, 157] on input "False" at bounding box center [426, 160] width 8 height 7
radio input "true"
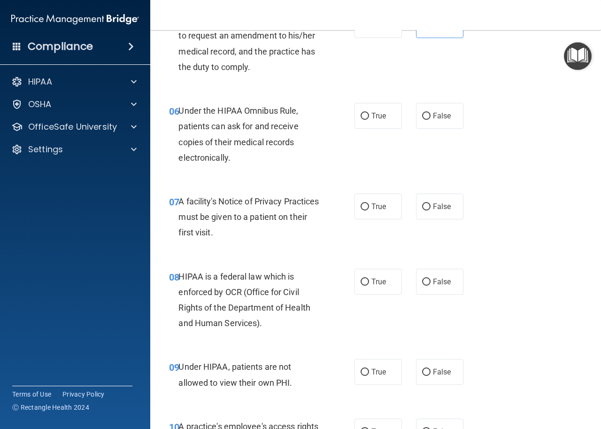
scroll to position [548, 0]
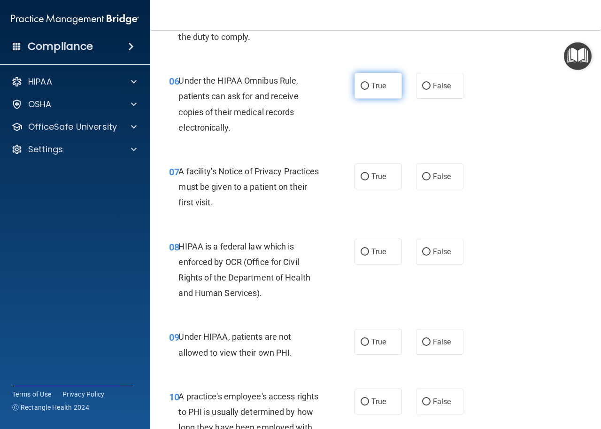
click at [371, 87] on span "True" at bounding box center [378, 85] width 15 height 9
click at [369, 87] on input "True" at bounding box center [365, 86] width 8 height 7
radio input "true"
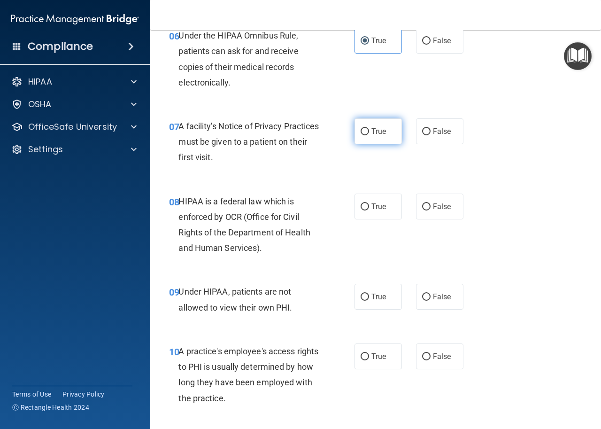
click at [365, 132] on label "True" at bounding box center [378, 131] width 47 height 26
click at [365, 132] on input "True" at bounding box center [365, 131] width 8 height 7
radio input "true"
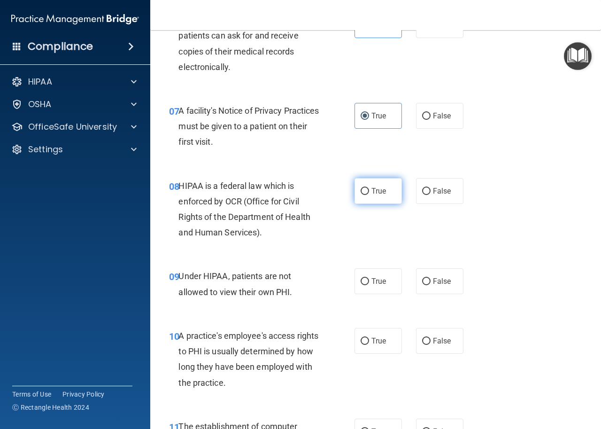
drag, startPoint x: 379, startPoint y: 194, endPoint x: 383, endPoint y: 193, distance: 4.8
click at [380, 194] on span "True" at bounding box center [378, 190] width 15 height 9
click at [369, 194] on input "True" at bounding box center [365, 191] width 8 height 7
radio input "true"
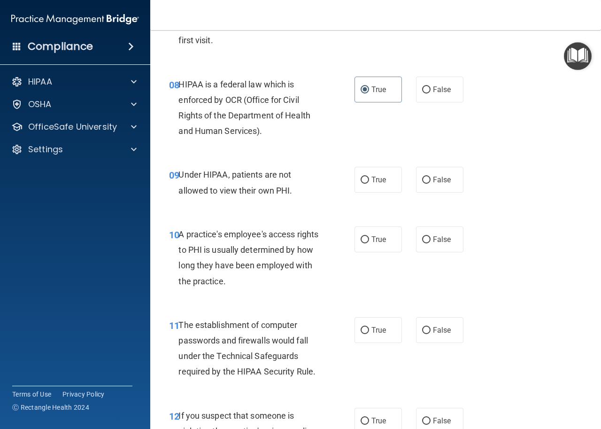
scroll to position [755, 0]
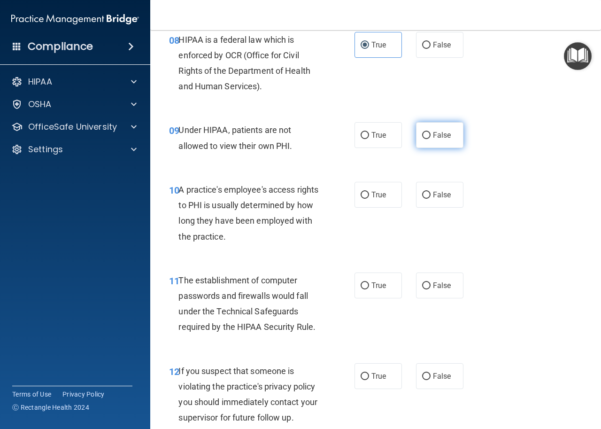
click at [424, 135] on input "False" at bounding box center [426, 135] width 8 height 7
radio input "true"
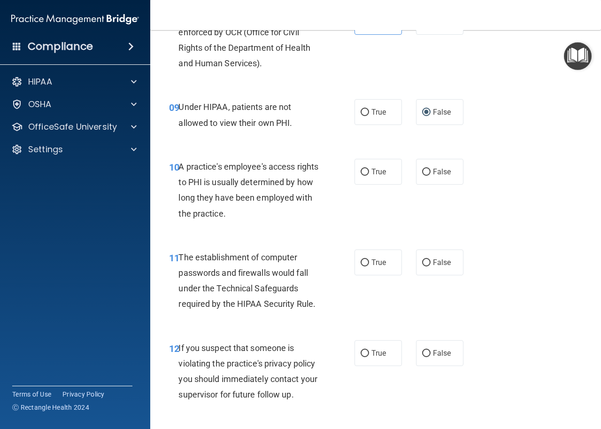
scroll to position [781, 0]
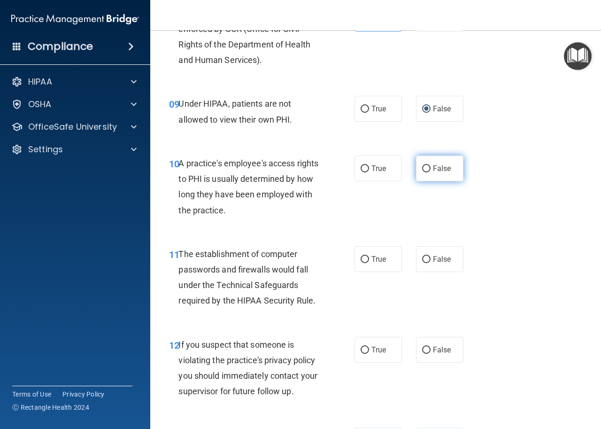
click at [448, 172] on label "False" at bounding box center [439, 168] width 47 height 26
click at [431, 172] on input "False" at bounding box center [426, 168] width 8 height 7
radio input "true"
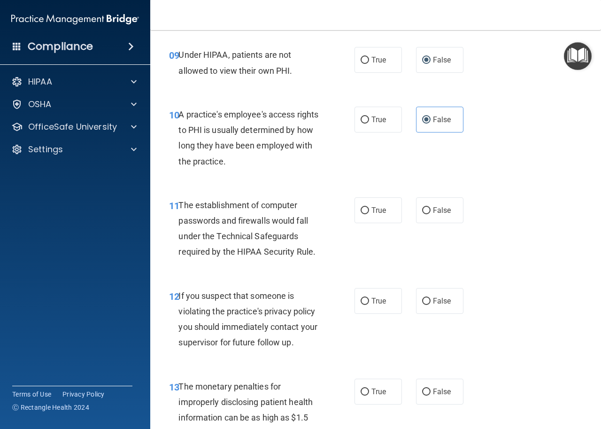
scroll to position [875, 0]
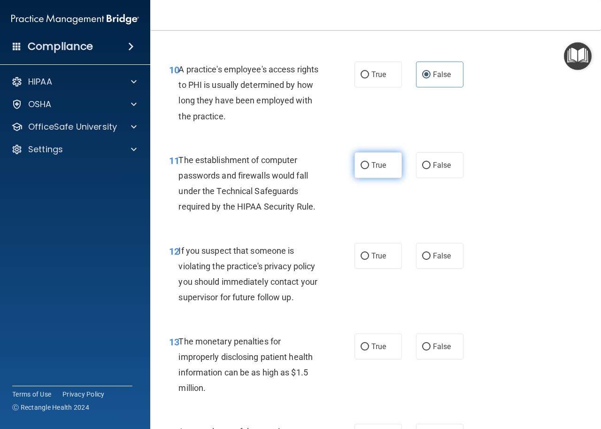
click at [371, 165] on span "True" at bounding box center [378, 165] width 15 height 9
click at [369, 165] on input "True" at bounding box center [365, 165] width 8 height 7
radio input "true"
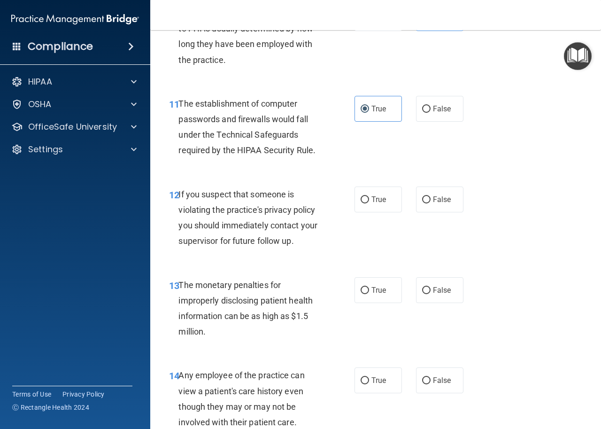
scroll to position [950, 0]
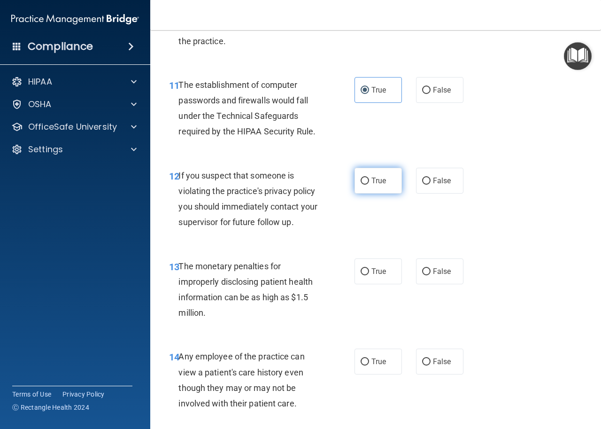
click at [380, 181] on span "True" at bounding box center [378, 180] width 15 height 9
click at [369, 181] on input "True" at bounding box center [365, 181] width 8 height 7
radio input "true"
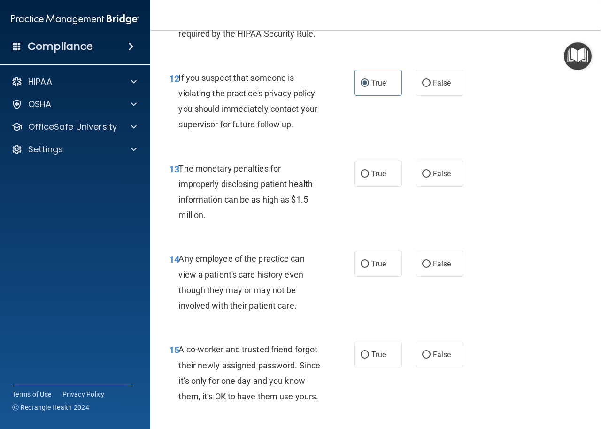
scroll to position [1063, 0]
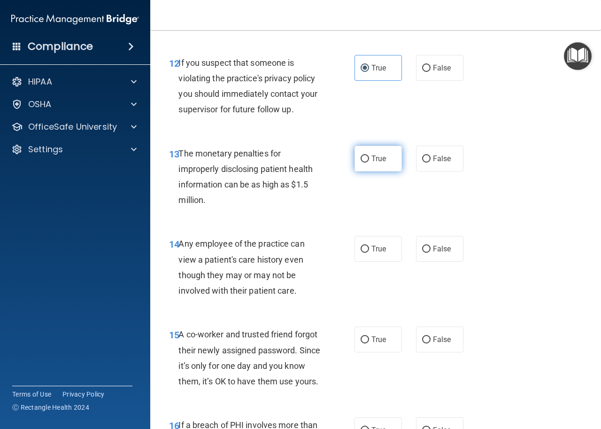
click at [371, 161] on span "True" at bounding box center [378, 158] width 15 height 9
click at [369, 161] on input "True" at bounding box center [365, 158] width 8 height 7
radio input "true"
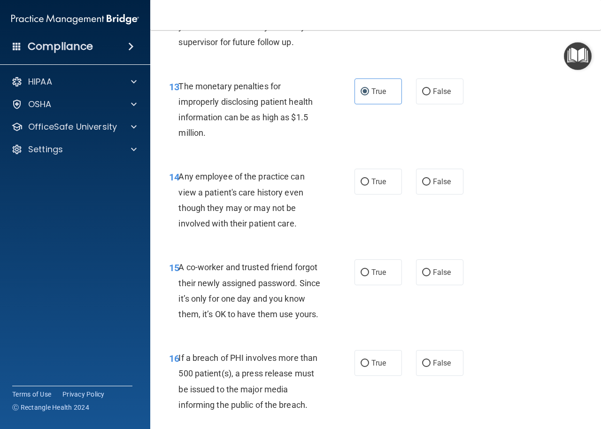
scroll to position [1183, 0]
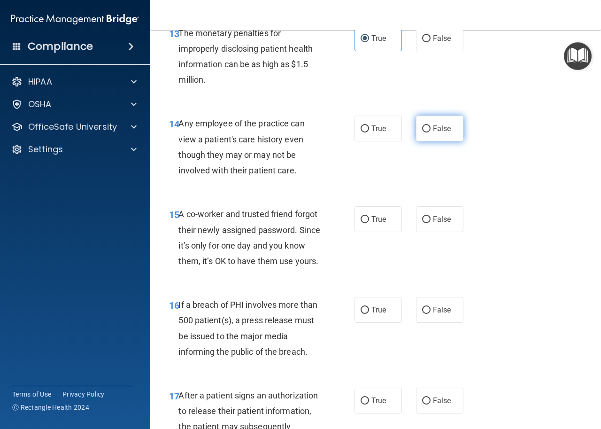
click at [416, 132] on label "False" at bounding box center [439, 129] width 47 height 26
click at [422, 132] on input "False" at bounding box center [426, 128] width 8 height 7
radio input "true"
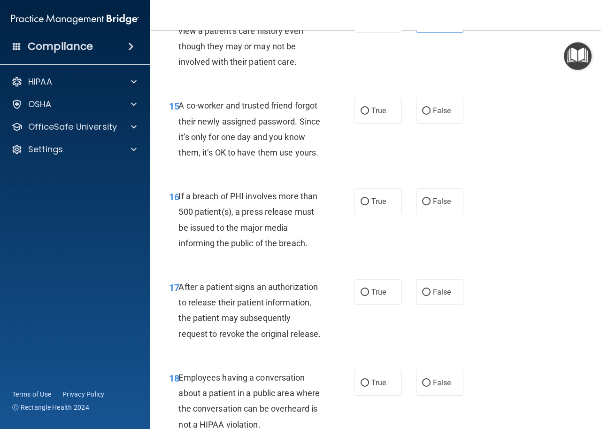
scroll to position [1296, 0]
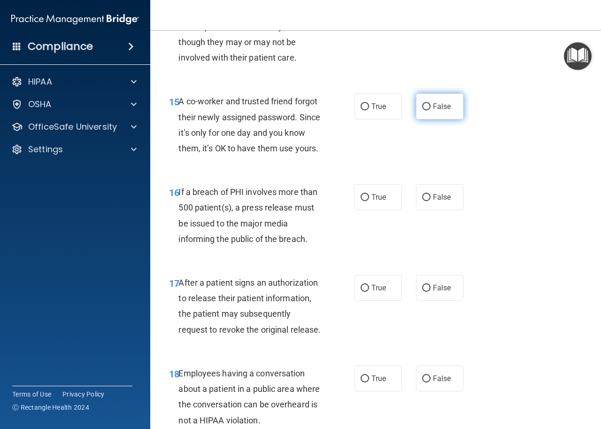
click at [433, 108] on span "False" at bounding box center [442, 106] width 18 height 9
click at [431, 108] on input "False" at bounding box center [426, 106] width 8 height 7
radio input "true"
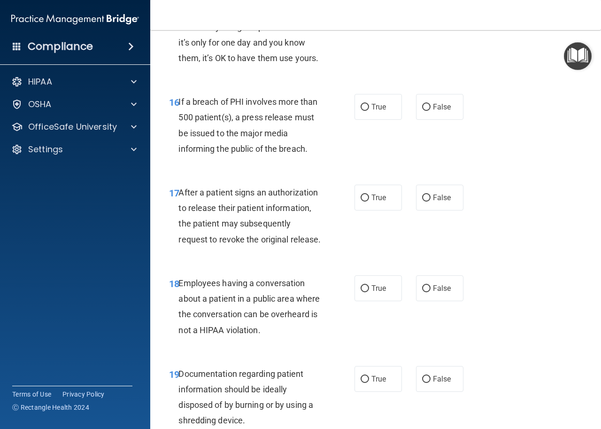
scroll to position [1393, 0]
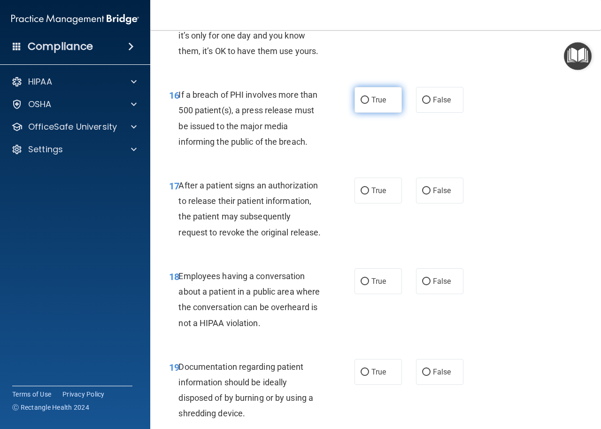
click at [363, 104] on input "True" at bounding box center [365, 100] width 8 height 7
radio input "true"
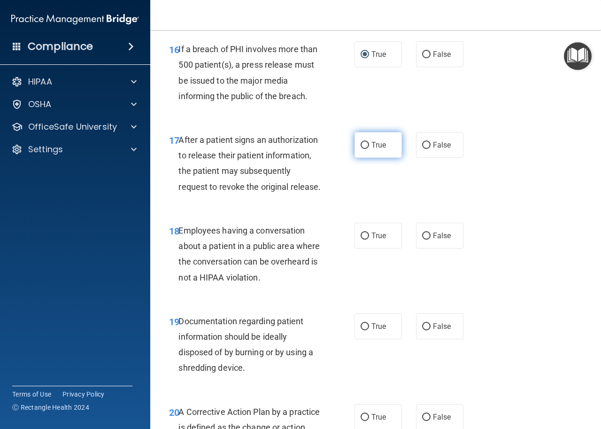
drag, startPoint x: 368, startPoint y: 167, endPoint x: 376, endPoint y: 165, distance: 8.1
click at [370, 158] on label "True" at bounding box center [378, 145] width 47 height 26
click at [369, 149] on input "True" at bounding box center [365, 145] width 8 height 7
radio input "true"
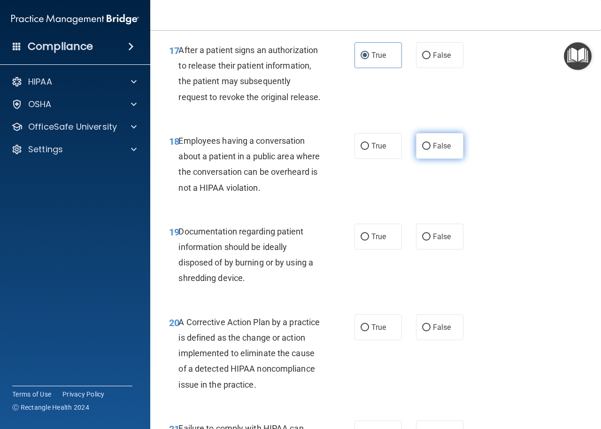
click at [433, 150] on span "False" at bounding box center [442, 145] width 18 height 9
click at [430, 150] on input "False" at bounding box center [426, 146] width 8 height 7
radio input "true"
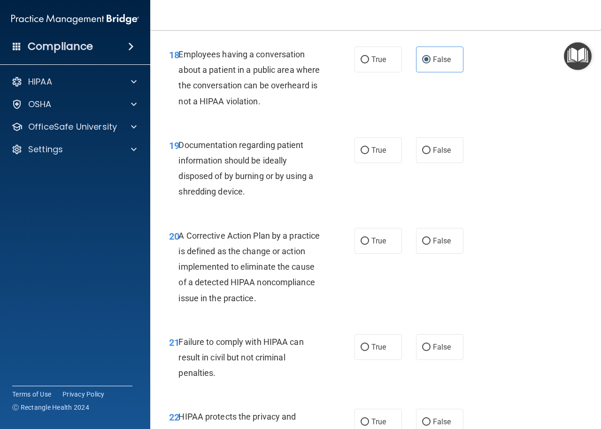
scroll to position [1637, 0]
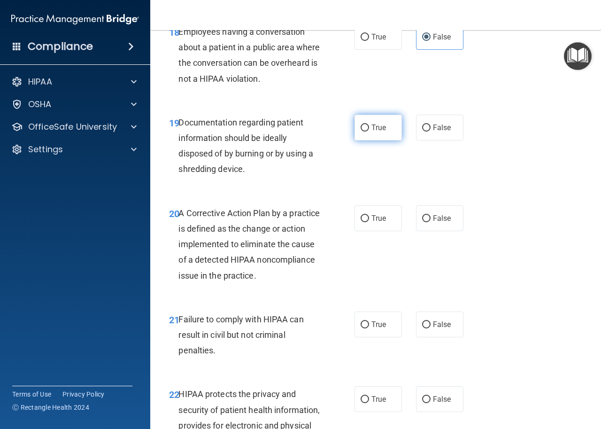
click at [362, 131] on input "True" at bounding box center [365, 127] width 8 height 7
radio input "true"
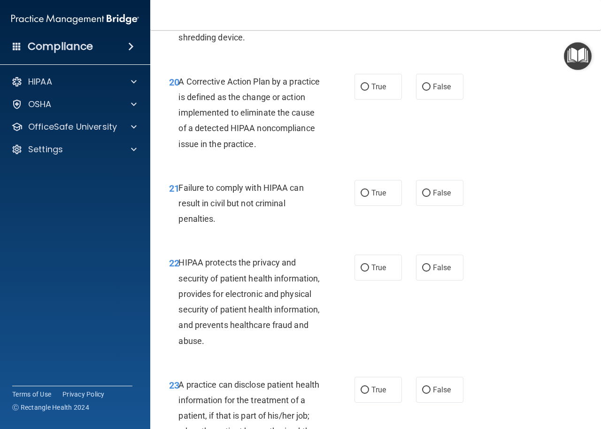
scroll to position [1772, 0]
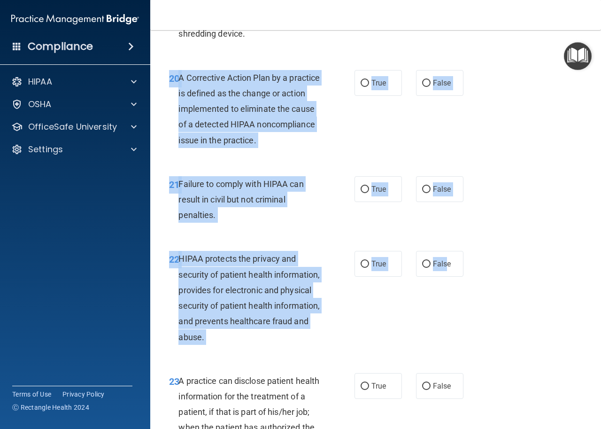
drag, startPoint x: 442, startPoint y: 289, endPoint x: 487, endPoint y: 177, distance: 120.3
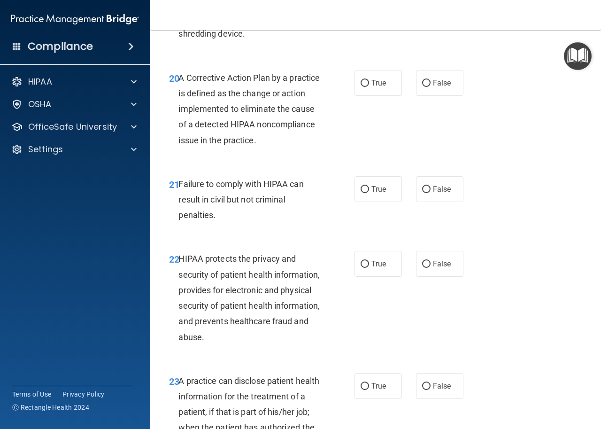
click at [493, 164] on div "20 A Corrective Action Plan by a practice is defined as the change or action im…" at bounding box center [375, 111] width 427 height 106
click at [433, 193] on span "False" at bounding box center [442, 189] width 18 height 9
click at [431, 193] on input "False" at bounding box center [426, 189] width 8 height 7
radio input "true"
click at [365, 87] on input "True" at bounding box center [365, 83] width 8 height 7
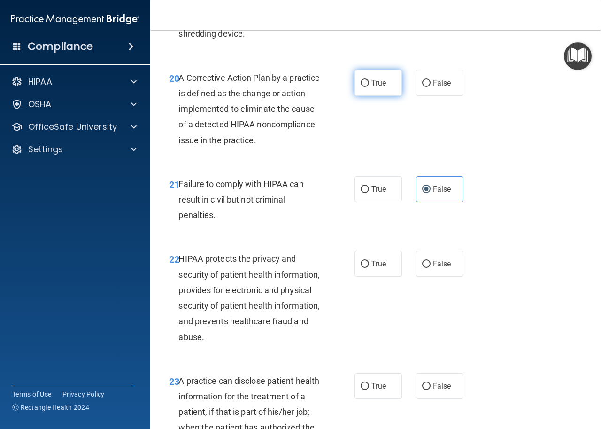
radio input "true"
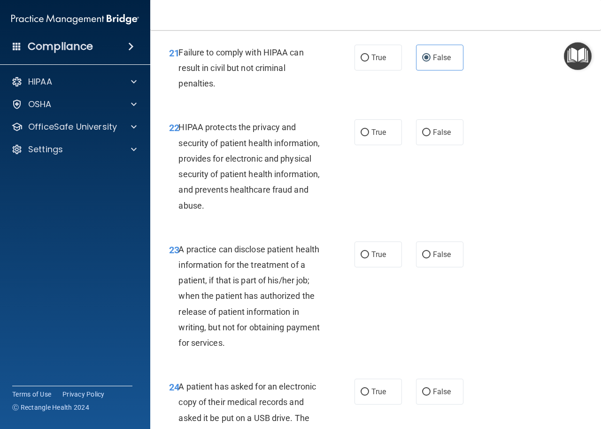
scroll to position [1915, 0]
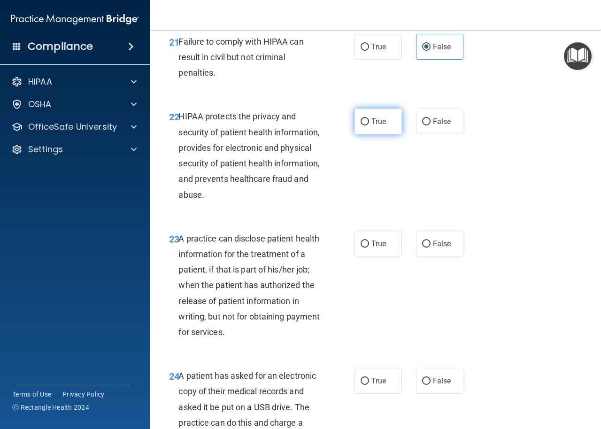
click at [372, 126] on span "True" at bounding box center [378, 121] width 15 height 9
click at [369, 125] on input "True" at bounding box center [365, 121] width 8 height 7
radio input "true"
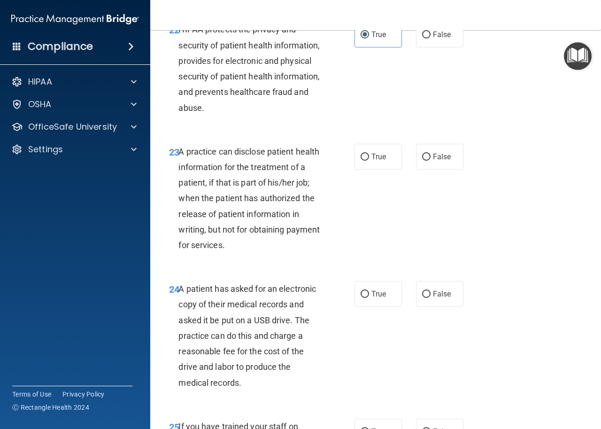
scroll to position [2012, 0]
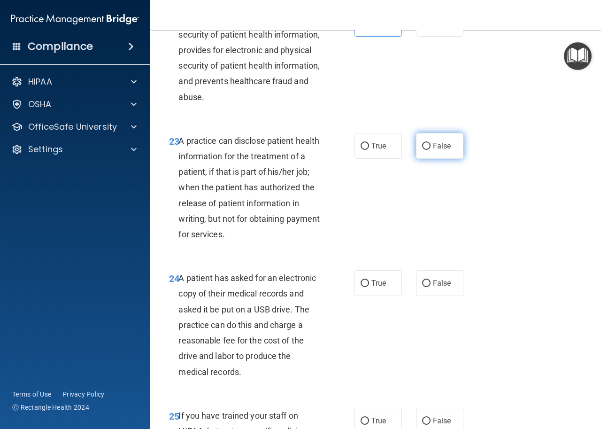
click at [433, 150] on span "False" at bounding box center [442, 145] width 18 height 9
click at [429, 150] on input "False" at bounding box center [426, 146] width 8 height 7
radio input "true"
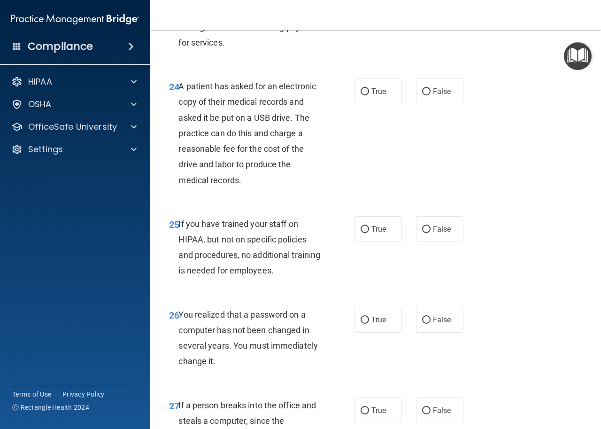
scroll to position [2216, 0]
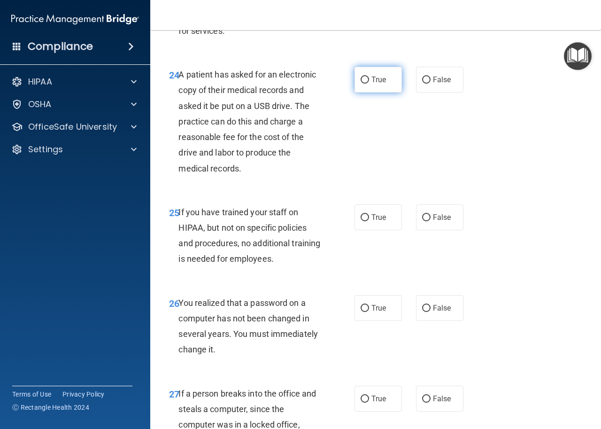
click at [361, 84] on input "True" at bounding box center [365, 80] width 8 height 7
radio input "true"
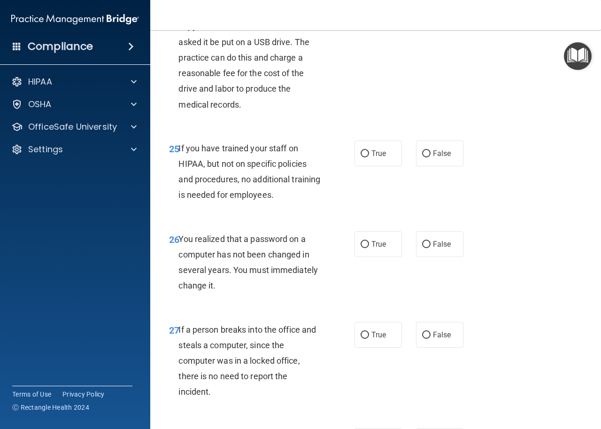
scroll to position [2283, 0]
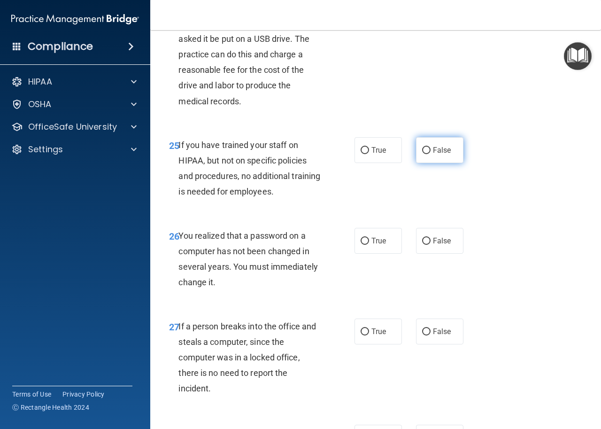
click at [439, 155] on span "False" at bounding box center [442, 150] width 18 height 9
click at [431, 154] on input "False" at bounding box center [426, 150] width 8 height 7
radio input "true"
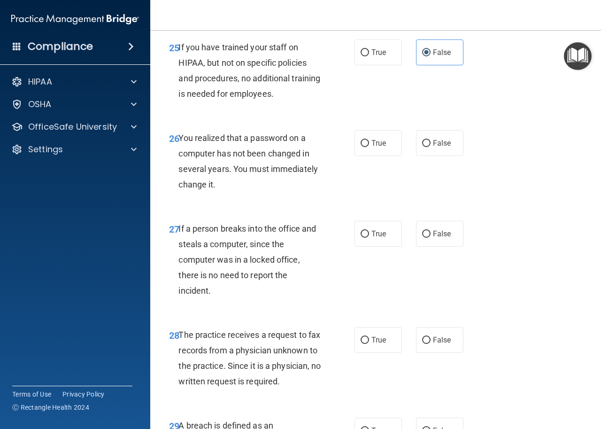
scroll to position [2384, 0]
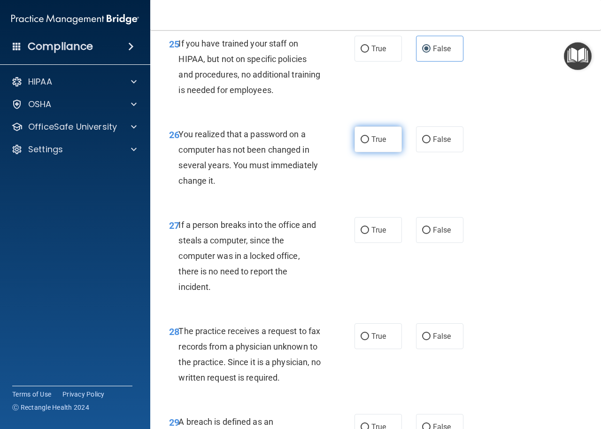
click at [361, 143] on input "True" at bounding box center [365, 139] width 8 height 7
radio input "true"
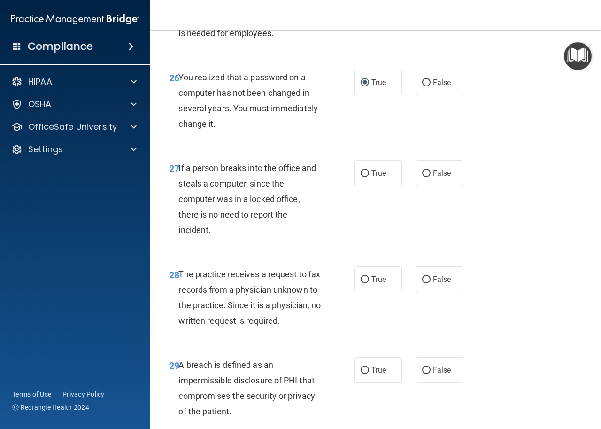
scroll to position [2444, 0]
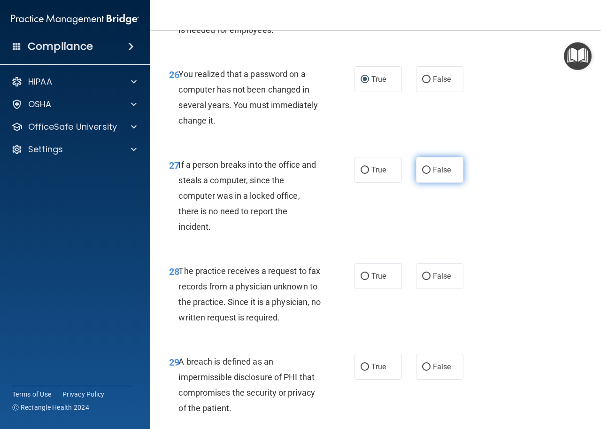
click at [433, 174] on span "False" at bounding box center [442, 169] width 18 height 9
click at [430, 174] on input "False" at bounding box center [426, 170] width 8 height 7
radio input "true"
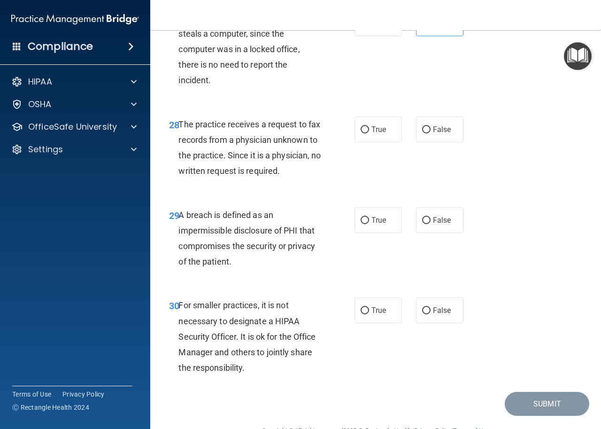
scroll to position [2610, 0]
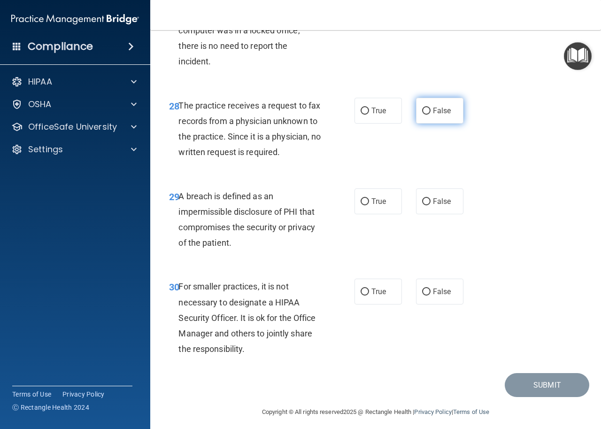
click at [429, 124] on label "False" at bounding box center [439, 111] width 47 height 26
click at [429, 115] on input "False" at bounding box center [426, 111] width 8 height 7
radio input "true"
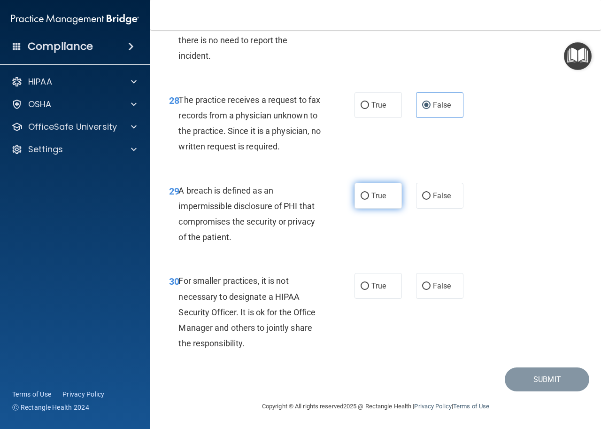
click at [361, 194] on input "True" at bounding box center [365, 196] width 8 height 7
radio input "true"
click at [435, 285] on span "False" at bounding box center [442, 285] width 18 height 9
click at [431, 285] on input "False" at bounding box center [426, 286] width 8 height 7
radio input "true"
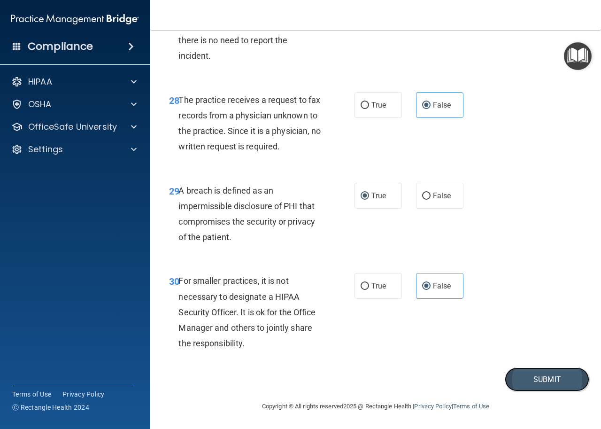
click at [546, 379] on button "Submit" at bounding box center [547, 379] width 85 height 24
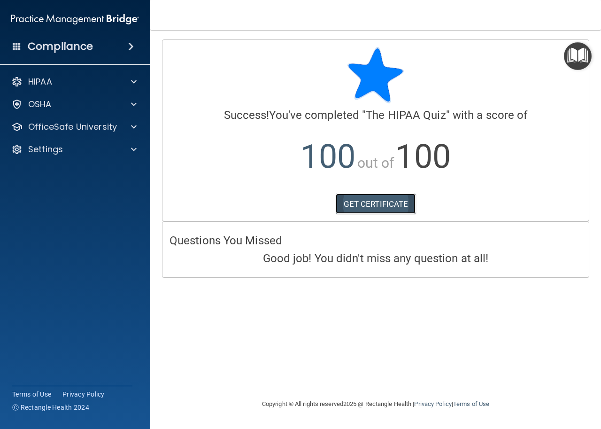
click at [390, 201] on link "GET CERTIFICATE" at bounding box center [376, 203] width 80 height 21
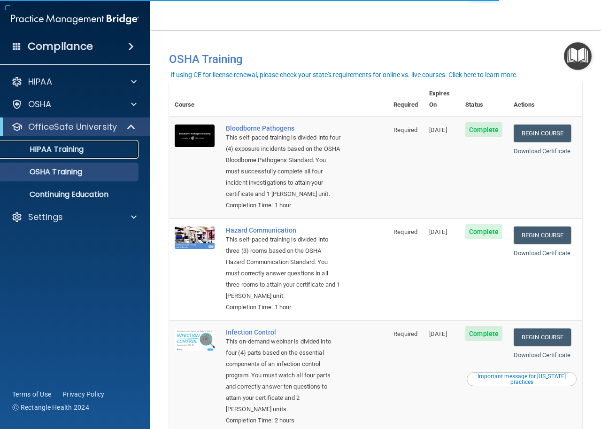
click at [94, 144] on link "HIPAA Training" at bounding box center [65, 149] width 148 height 19
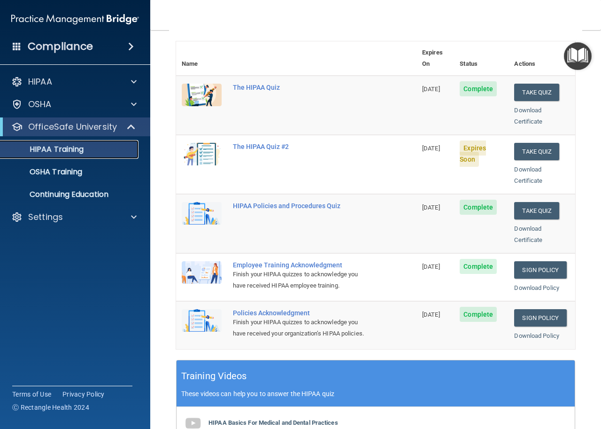
scroll to position [98, 0]
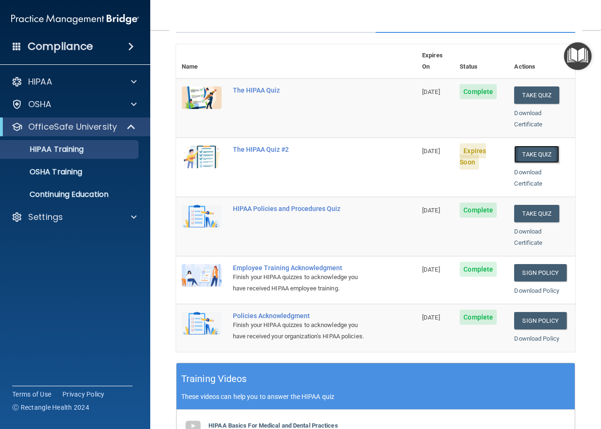
click at [533, 146] on button "Take Quiz" at bounding box center [536, 154] width 45 height 17
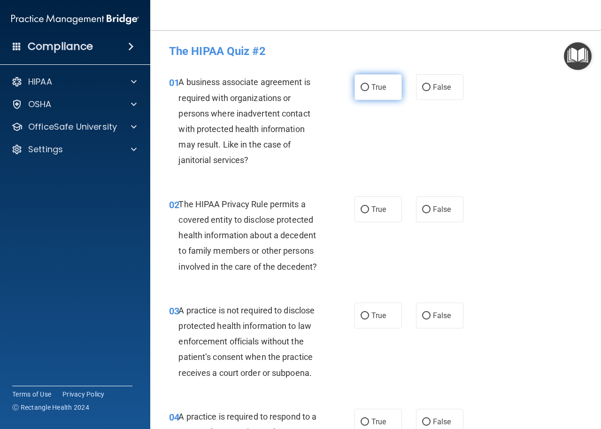
click at [375, 90] on span "True" at bounding box center [378, 87] width 15 height 9
click at [369, 90] on input "True" at bounding box center [365, 87] width 8 height 7
radio input "true"
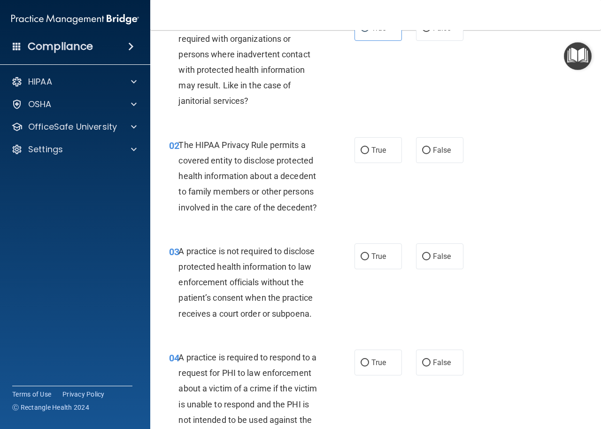
scroll to position [63, 0]
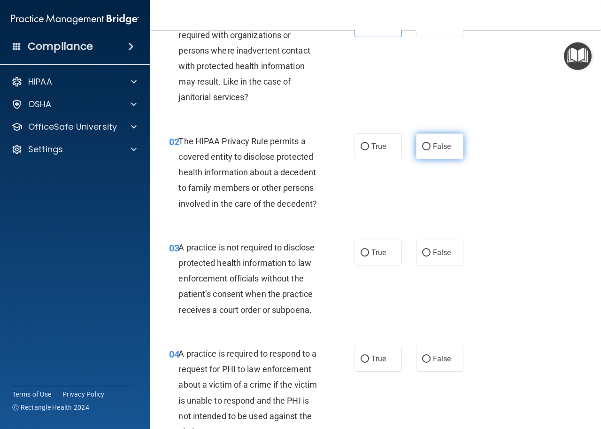
click at [422, 146] on input "False" at bounding box center [426, 146] width 8 height 7
radio input "true"
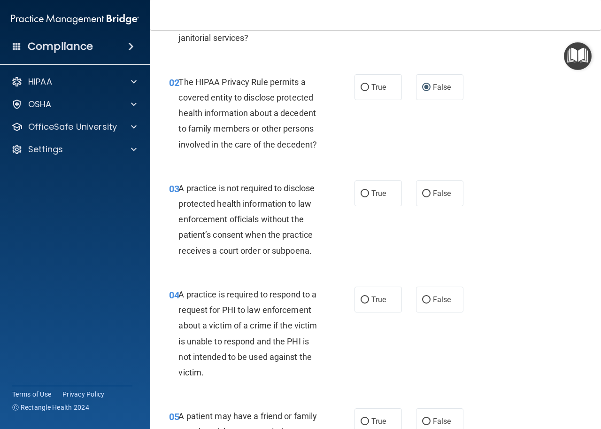
scroll to position [170, 0]
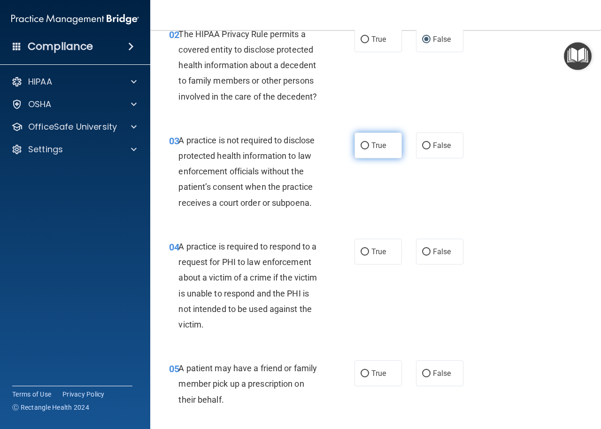
click at [378, 146] on span "True" at bounding box center [378, 145] width 15 height 9
click at [369, 146] on input "True" at bounding box center [365, 145] width 8 height 7
radio input "true"
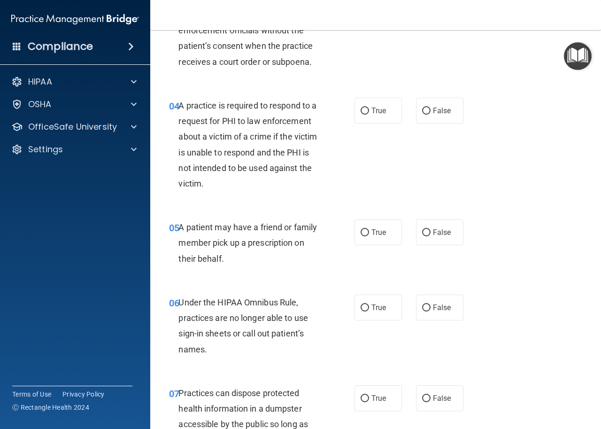
scroll to position [322, 0]
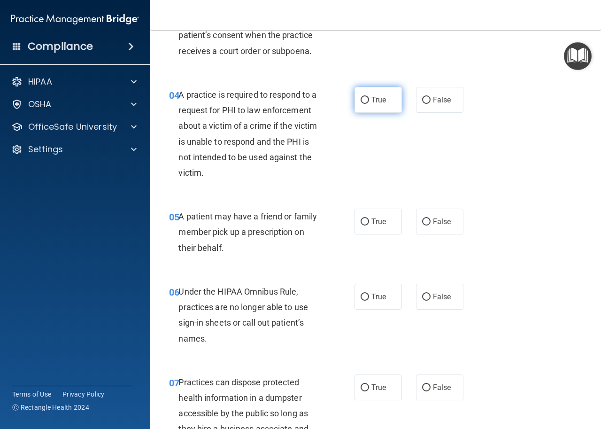
click at [366, 99] on label "True" at bounding box center [378, 100] width 47 height 26
click at [366, 99] on input "True" at bounding box center [365, 100] width 8 height 7
radio input "true"
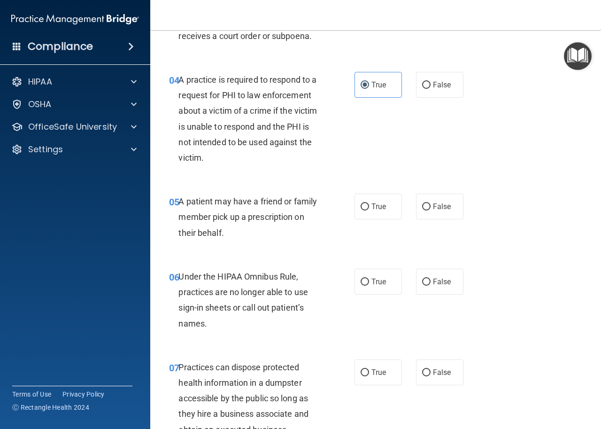
scroll to position [359, 0]
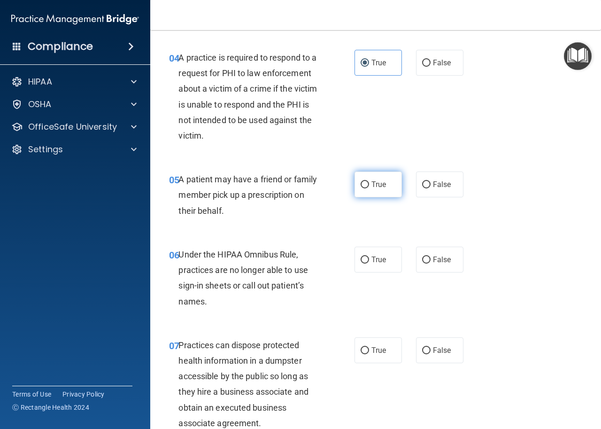
click at [365, 183] on label "True" at bounding box center [378, 184] width 47 height 26
click at [365, 183] on input "True" at bounding box center [365, 184] width 8 height 7
radio input "true"
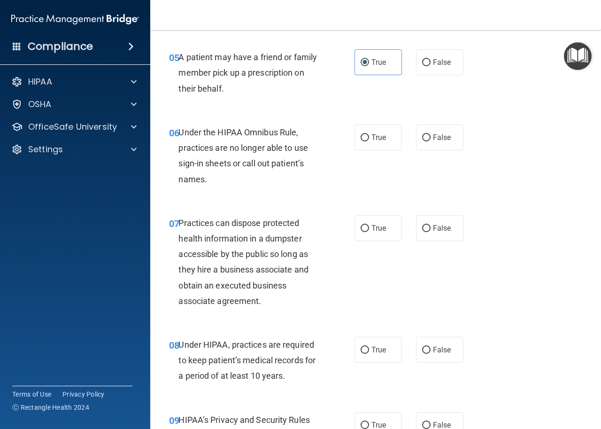
scroll to position [488, 0]
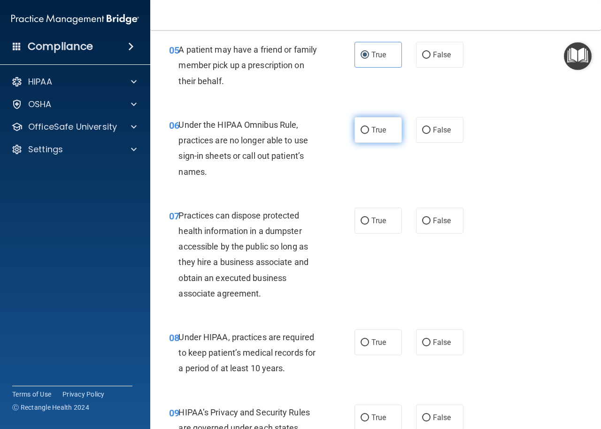
click at [391, 132] on label "True" at bounding box center [378, 130] width 47 height 26
click at [369, 132] on input "True" at bounding box center [365, 130] width 8 height 7
radio input "true"
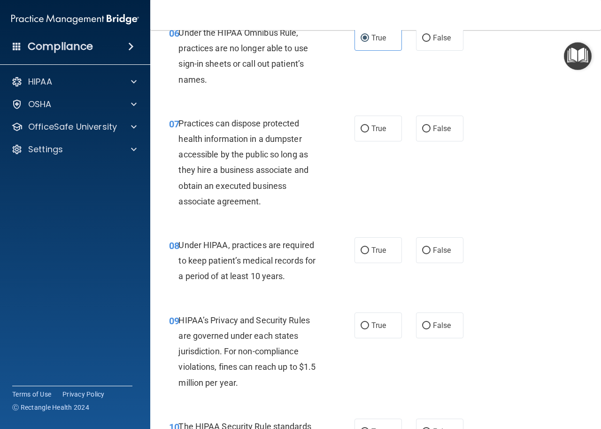
scroll to position [622, 0]
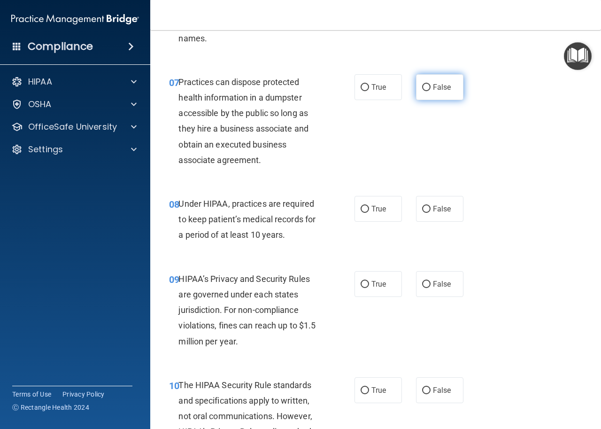
click at [433, 88] on span "False" at bounding box center [442, 87] width 18 height 9
click at [431, 88] on input "False" at bounding box center [426, 87] width 8 height 7
radio input "true"
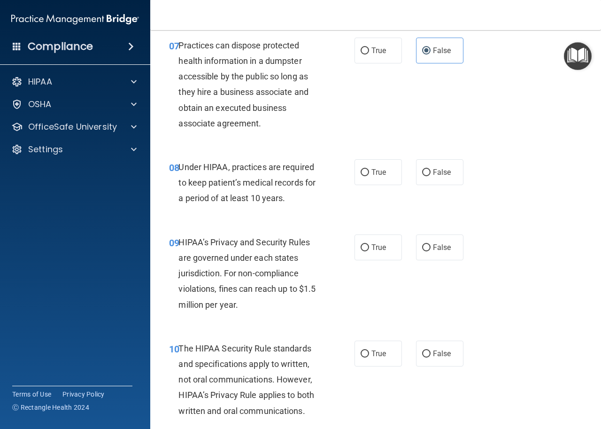
scroll to position [703, 0]
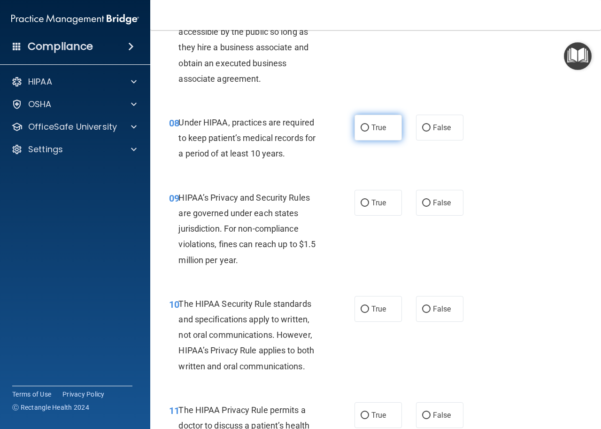
click at [363, 131] on input "True" at bounding box center [365, 127] width 8 height 7
radio input "true"
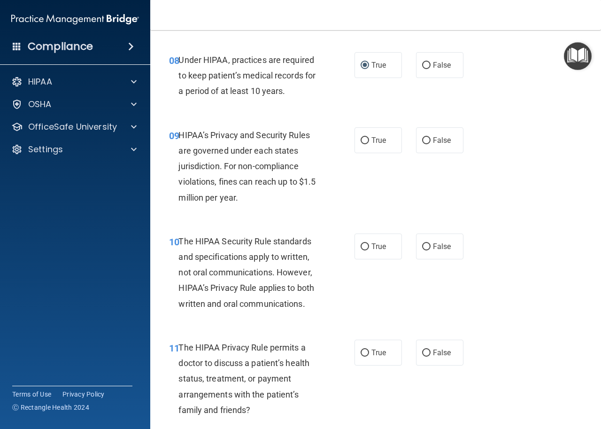
scroll to position [773, 0]
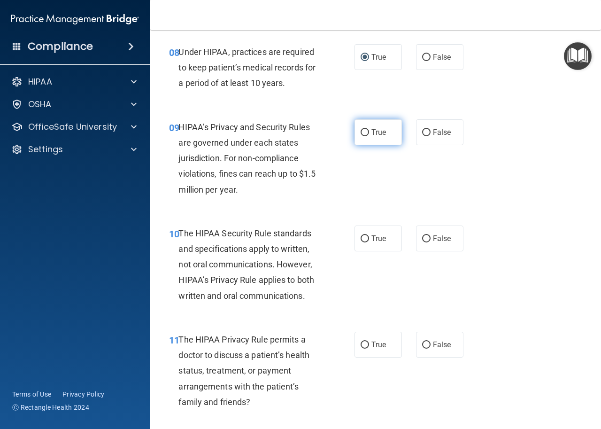
click at [361, 131] on input "True" at bounding box center [365, 132] width 8 height 7
radio input "true"
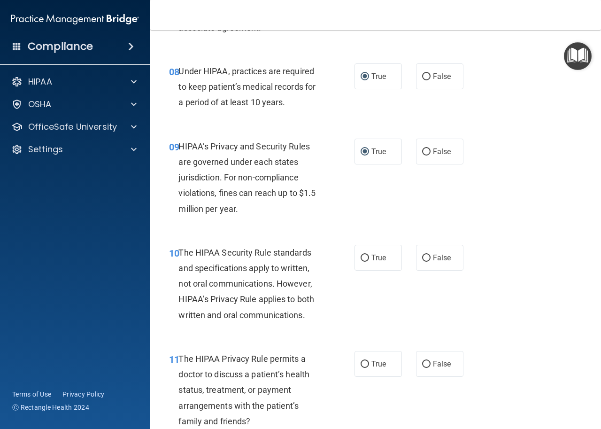
scroll to position [773, 0]
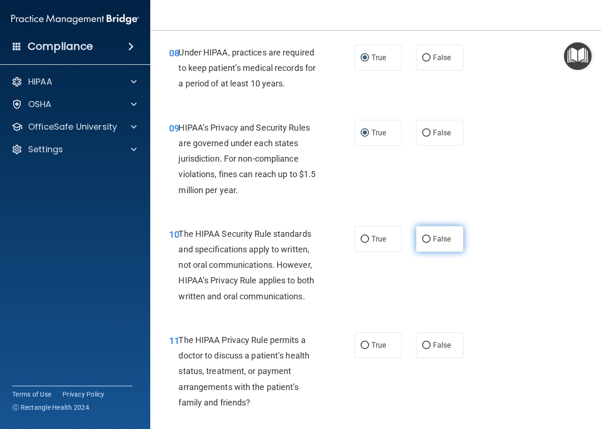
click at [428, 237] on label "False" at bounding box center [439, 239] width 47 height 26
click at [428, 237] on input "False" at bounding box center [426, 239] width 8 height 7
radio input "true"
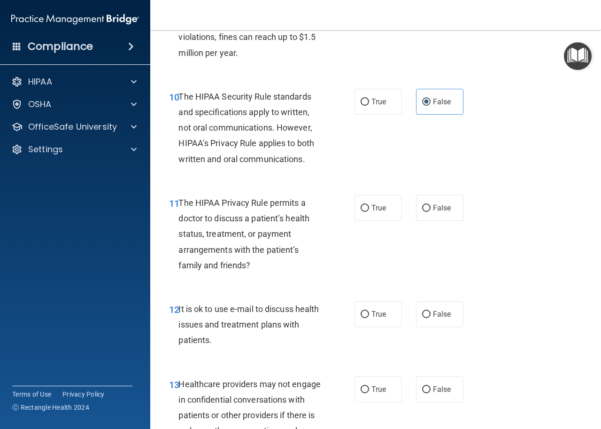
scroll to position [939, 0]
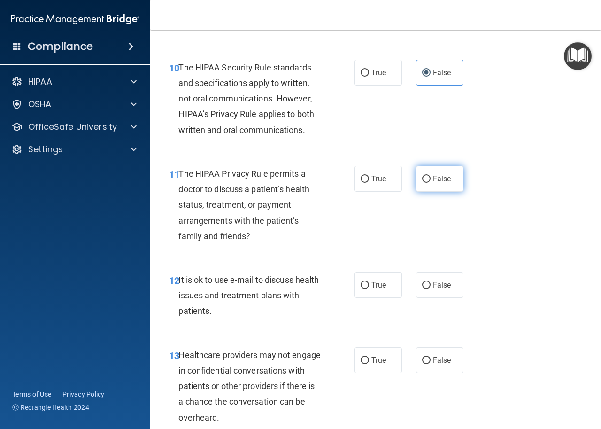
click at [425, 176] on input "False" at bounding box center [426, 179] width 8 height 7
radio input "true"
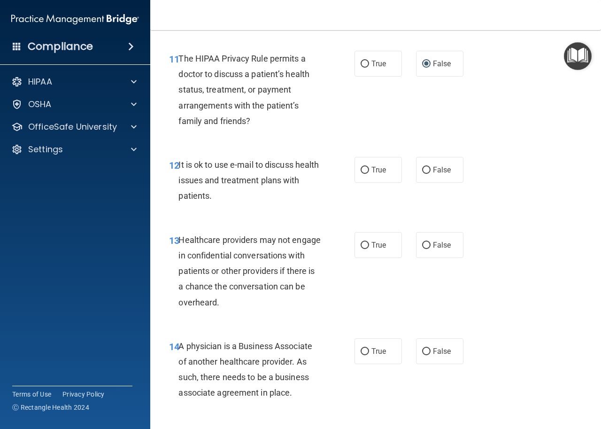
scroll to position [1058, 0]
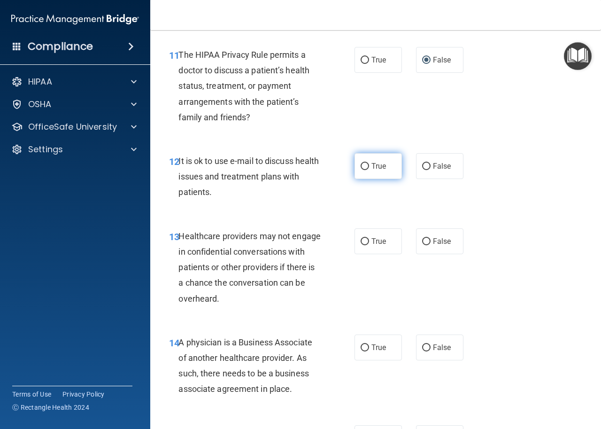
click at [381, 178] on label "True" at bounding box center [378, 166] width 47 height 26
click at [369, 170] on input "True" at bounding box center [365, 166] width 8 height 7
radio input "true"
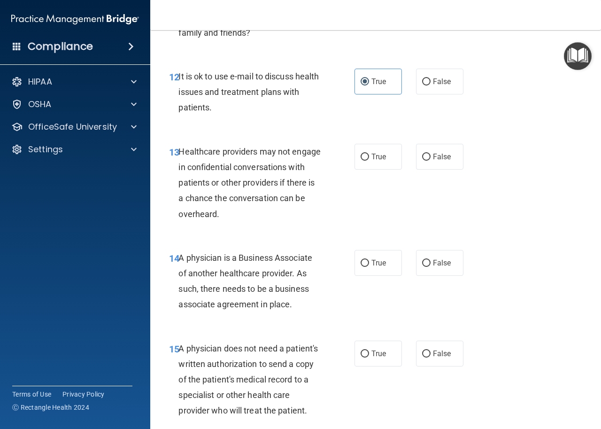
scroll to position [1143, 0]
click at [383, 160] on label "True" at bounding box center [378, 156] width 47 height 26
click at [369, 160] on input "True" at bounding box center [365, 156] width 8 height 7
radio input "true"
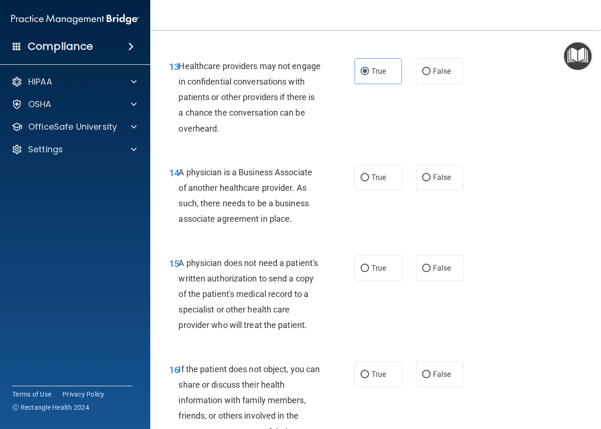
scroll to position [1232, 0]
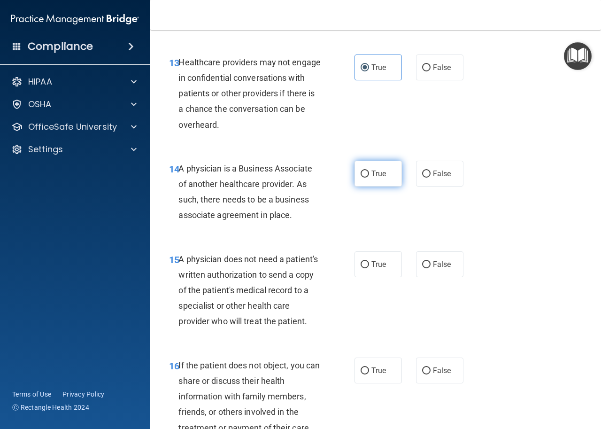
click at [371, 173] on span "True" at bounding box center [378, 173] width 15 height 9
click at [369, 173] on input "True" at bounding box center [365, 173] width 8 height 7
radio input "true"
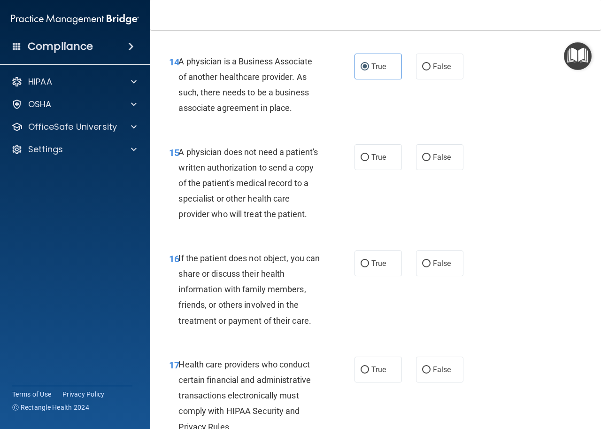
scroll to position [1339, 0]
click at [389, 159] on label "True" at bounding box center [378, 157] width 47 height 26
click at [369, 159] on input "True" at bounding box center [365, 157] width 8 height 7
radio input "true"
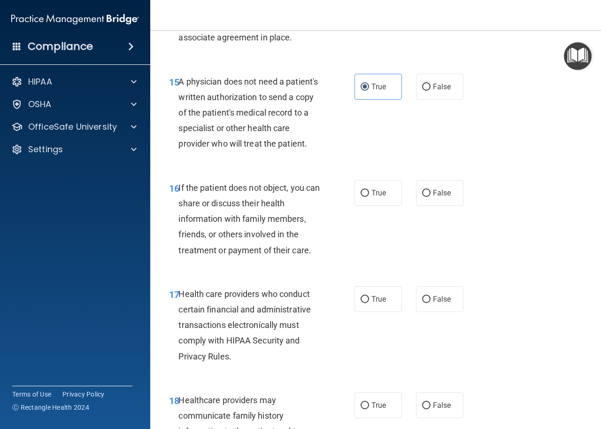
scroll to position [1417, 0]
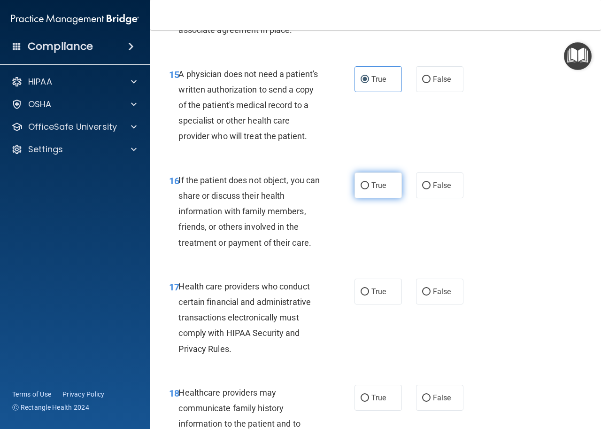
click at [368, 196] on label "True" at bounding box center [378, 185] width 47 height 26
click at [368, 189] on input "True" at bounding box center [365, 185] width 8 height 7
radio input "true"
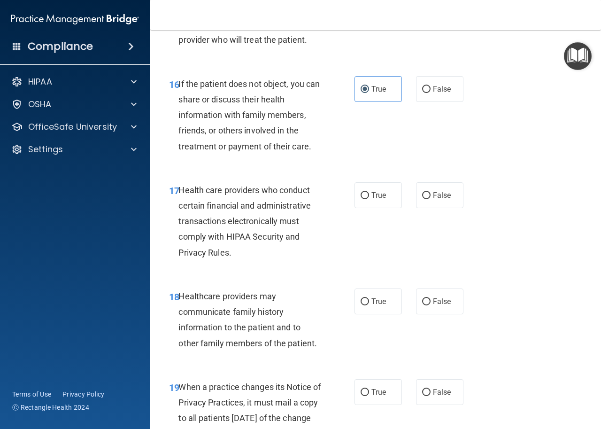
scroll to position [1516, 0]
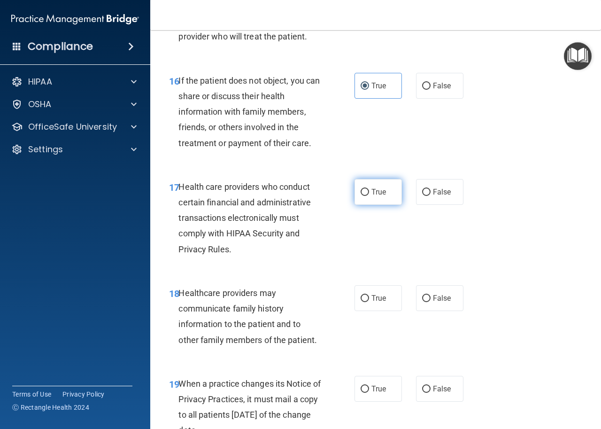
click at [377, 193] on span "True" at bounding box center [378, 191] width 15 height 9
click at [369, 193] on input "True" at bounding box center [365, 192] width 8 height 7
radio input "true"
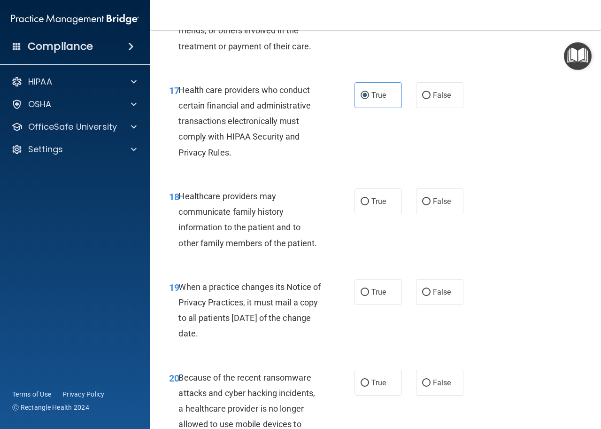
scroll to position [1628, 0]
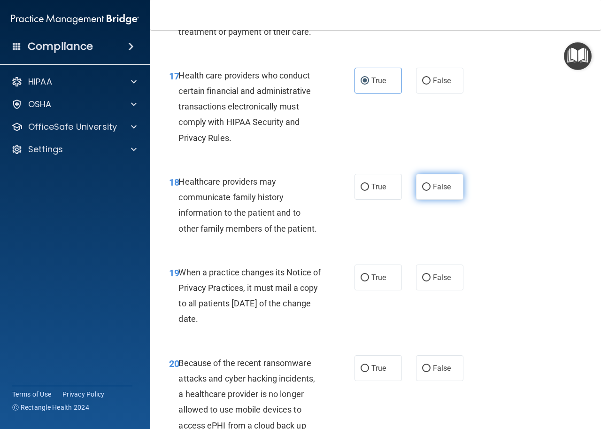
click at [435, 181] on label "False" at bounding box center [439, 187] width 47 height 26
click at [431, 184] on input "False" at bounding box center [426, 187] width 8 height 7
radio input "true"
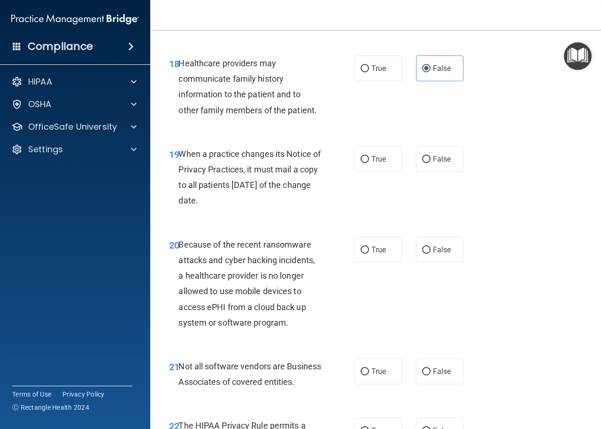
scroll to position [1761, 0]
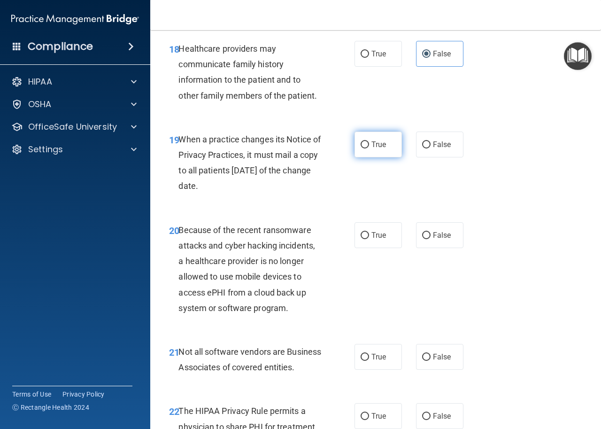
click at [376, 149] on label "True" at bounding box center [378, 144] width 47 height 26
click at [369, 148] on input "True" at bounding box center [365, 144] width 8 height 7
radio input "true"
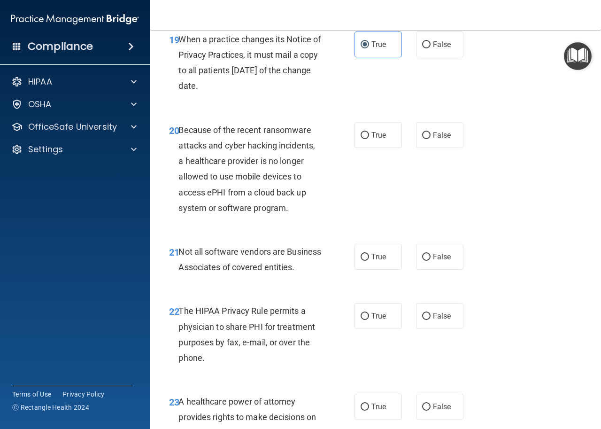
scroll to position [1872, 0]
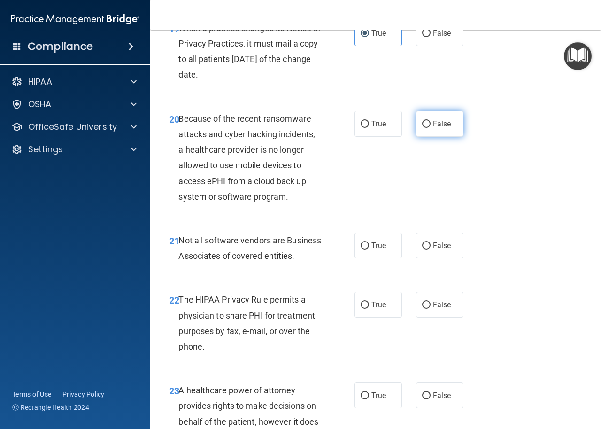
click at [442, 122] on span "False" at bounding box center [442, 123] width 18 height 9
click at [431, 122] on input "False" at bounding box center [426, 124] width 8 height 7
radio input "true"
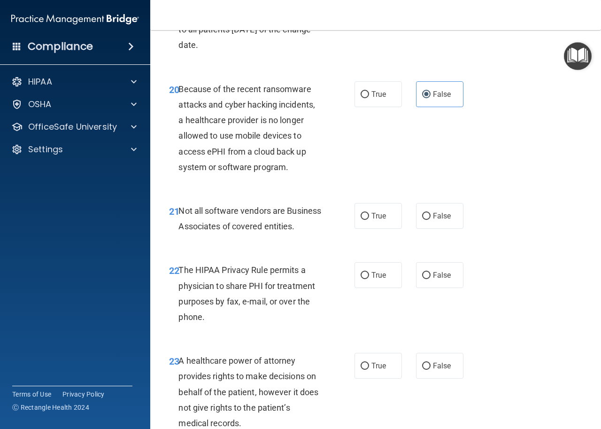
scroll to position [1957, 0]
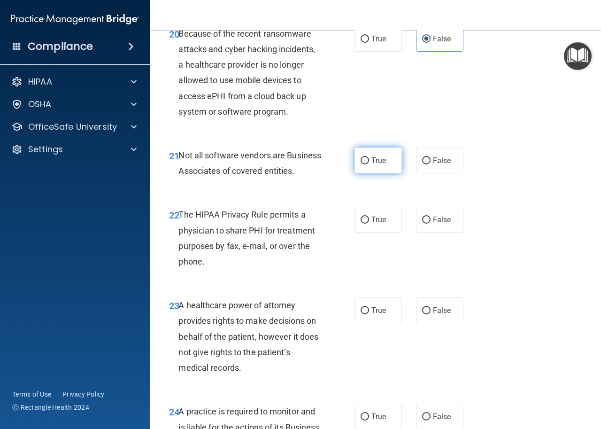
click at [385, 168] on label "True" at bounding box center [378, 160] width 47 height 26
click at [369, 164] on input "True" at bounding box center [365, 160] width 8 height 7
radio input "true"
click at [356, 232] on label "True" at bounding box center [378, 220] width 47 height 26
click at [361, 224] on input "True" at bounding box center [365, 219] width 8 height 7
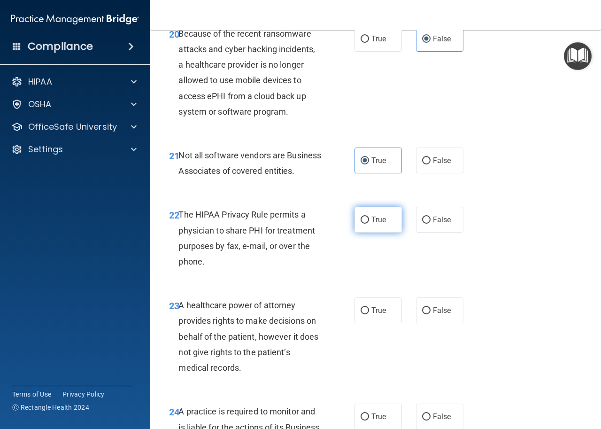
radio input "true"
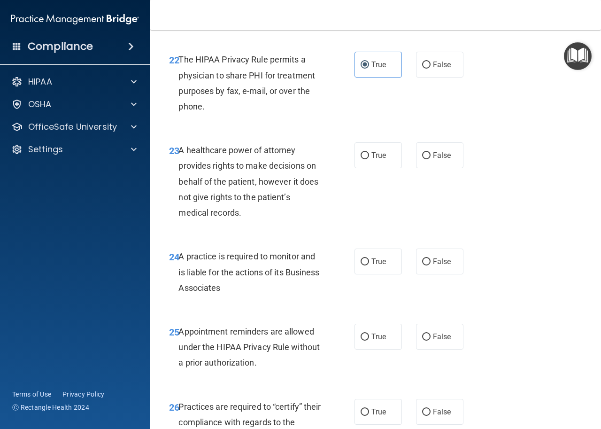
scroll to position [2112, 0]
click at [371, 168] on label "True" at bounding box center [378, 155] width 47 height 26
click at [369, 159] on input "True" at bounding box center [365, 155] width 8 height 7
radio input "true"
click at [363, 274] on label "True" at bounding box center [378, 261] width 47 height 26
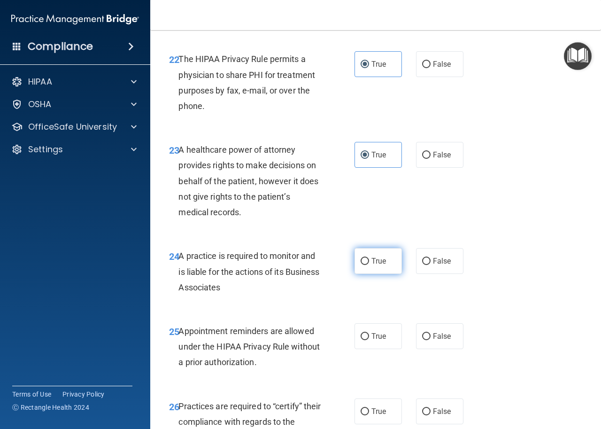
click at [363, 265] on input "True" at bounding box center [365, 261] width 8 height 7
radio input "true"
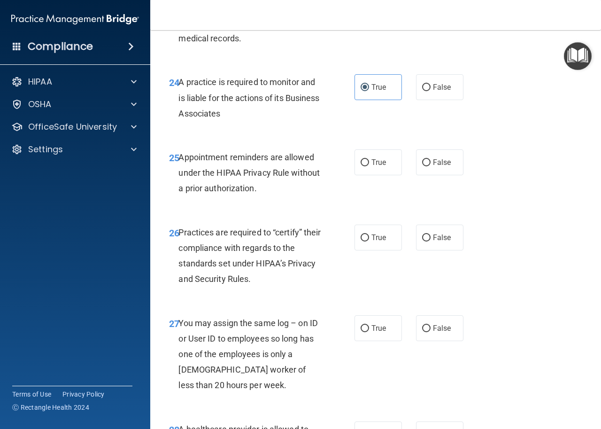
scroll to position [2290, 0]
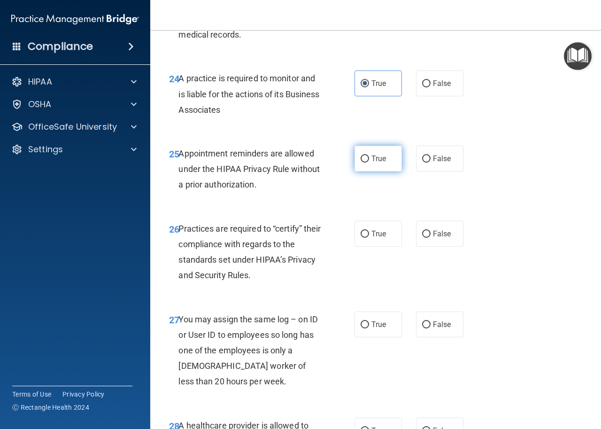
click at [374, 163] on span "True" at bounding box center [378, 158] width 15 height 9
click at [369, 162] on input "True" at bounding box center [365, 158] width 8 height 7
radio input "true"
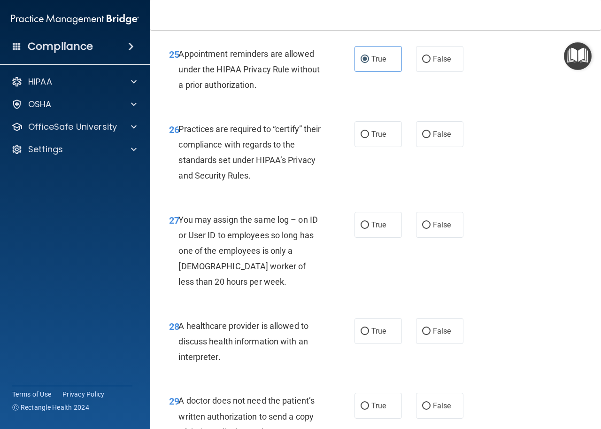
scroll to position [2394, 0]
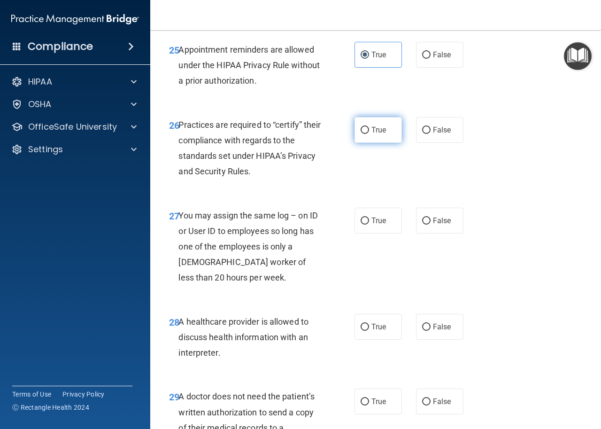
click at [376, 143] on label "True" at bounding box center [378, 130] width 47 height 26
click at [369, 134] on input "True" at bounding box center [365, 130] width 8 height 7
radio input "true"
click at [446, 233] on label "False" at bounding box center [439, 221] width 47 height 26
click at [431, 224] on input "False" at bounding box center [426, 220] width 8 height 7
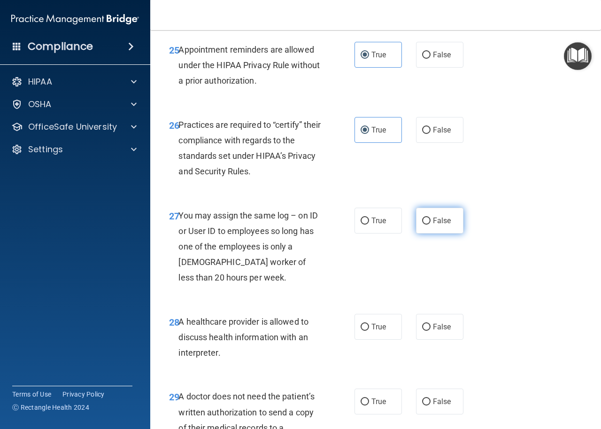
radio input "true"
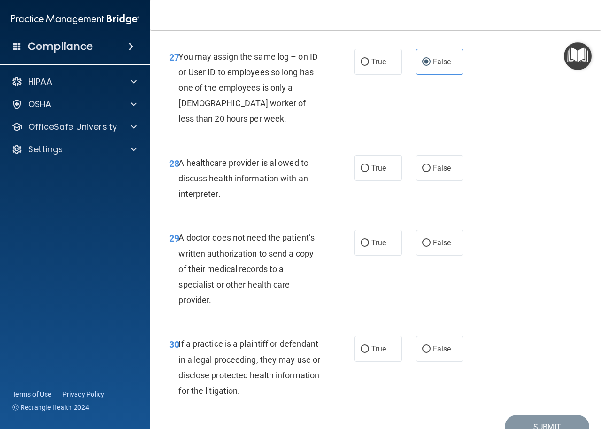
scroll to position [2578, 0]
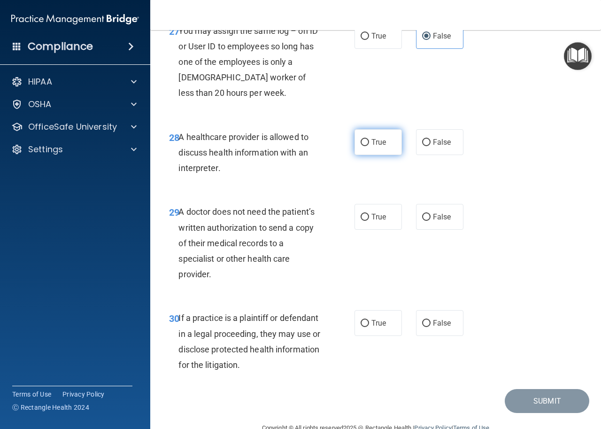
click at [379, 155] on label "True" at bounding box center [378, 142] width 47 height 26
click at [369, 146] on input "True" at bounding box center [365, 142] width 8 height 7
radio input "true"
click at [378, 230] on label "True" at bounding box center [378, 217] width 47 height 26
click at [369, 221] on input "True" at bounding box center [365, 217] width 8 height 7
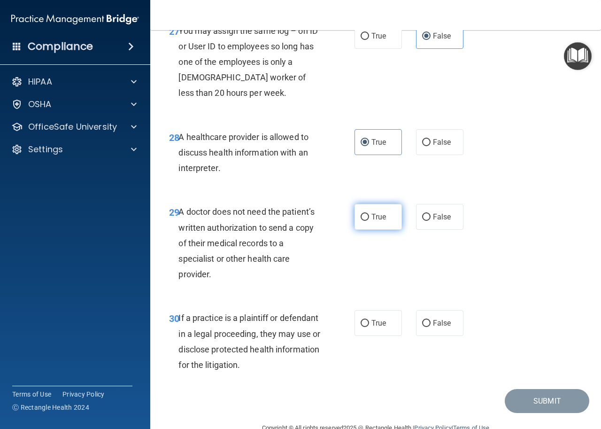
radio input "true"
click at [446, 336] on label "False" at bounding box center [439, 323] width 47 height 26
click at [431, 327] on input "False" at bounding box center [426, 323] width 8 height 7
radio input "true"
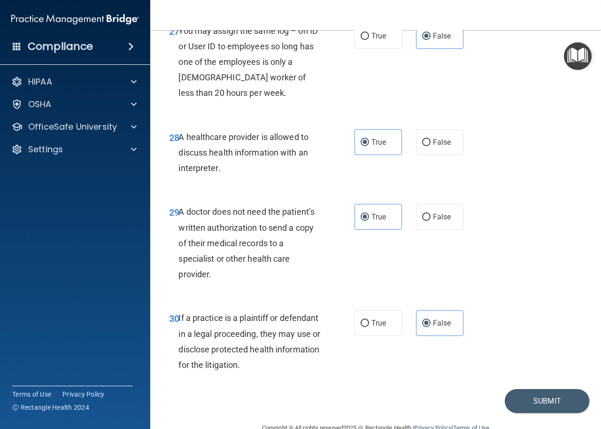
scroll to position [2615, 0]
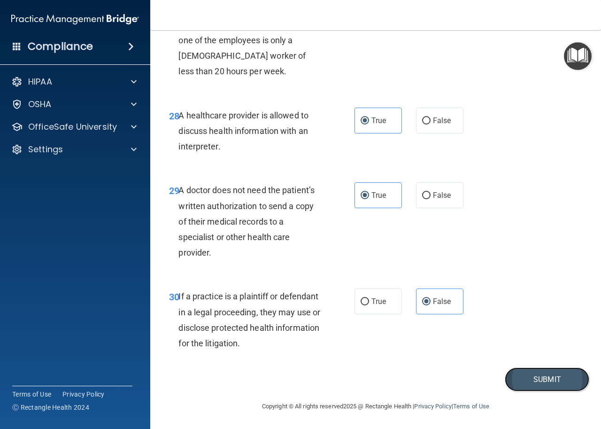
click at [539, 384] on button "Submit" at bounding box center [547, 379] width 85 height 24
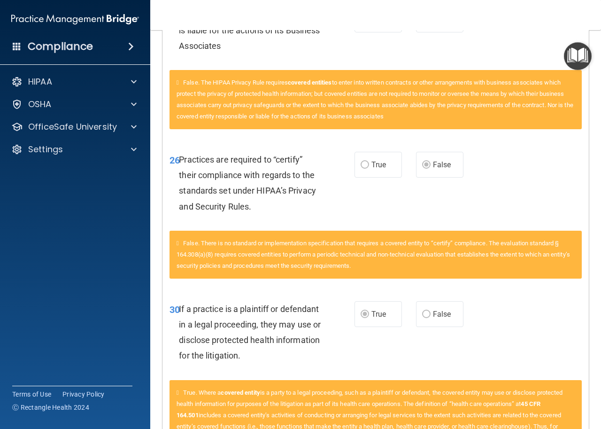
scroll to position [2239, 0]
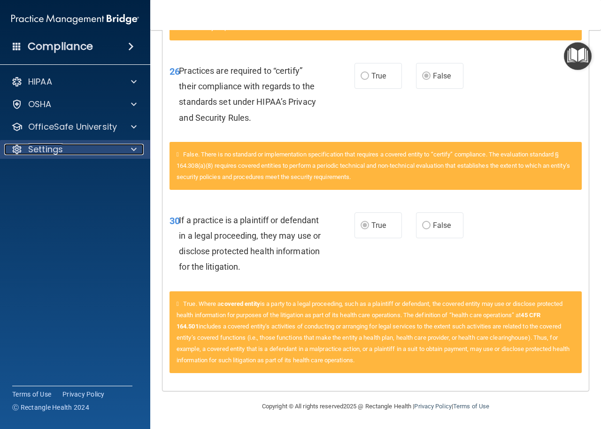
click at [113, 151] on div "Settings" at bounding box center [62, 149] width 116 height 11
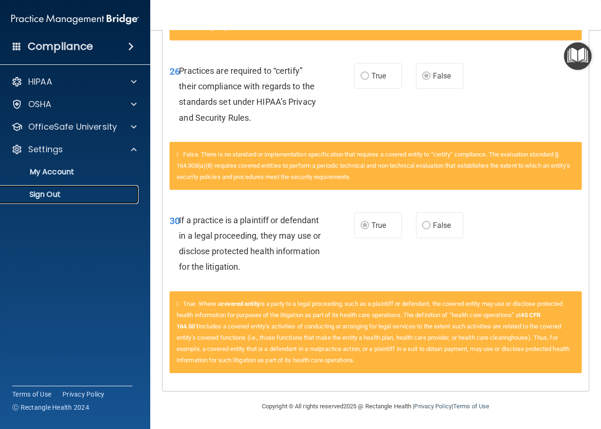
click at [65, 198] on p "Sign Out" at bounding box center [70, 194] width 128 height 9
